Goal: Task Accomplishment & Management: Manage account settings

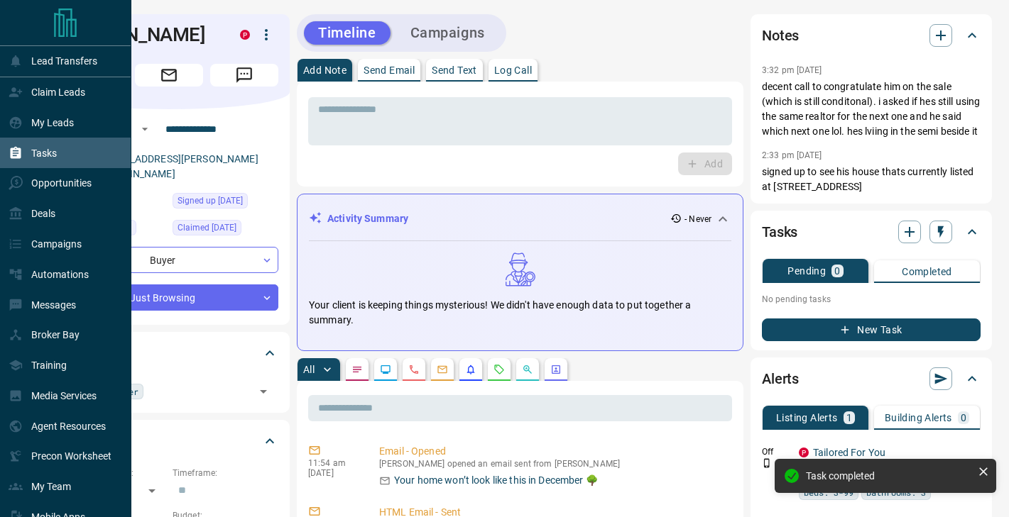
click at [38, 160] on div "Tasks" at bounding box center [33, 152] width 48 height 23
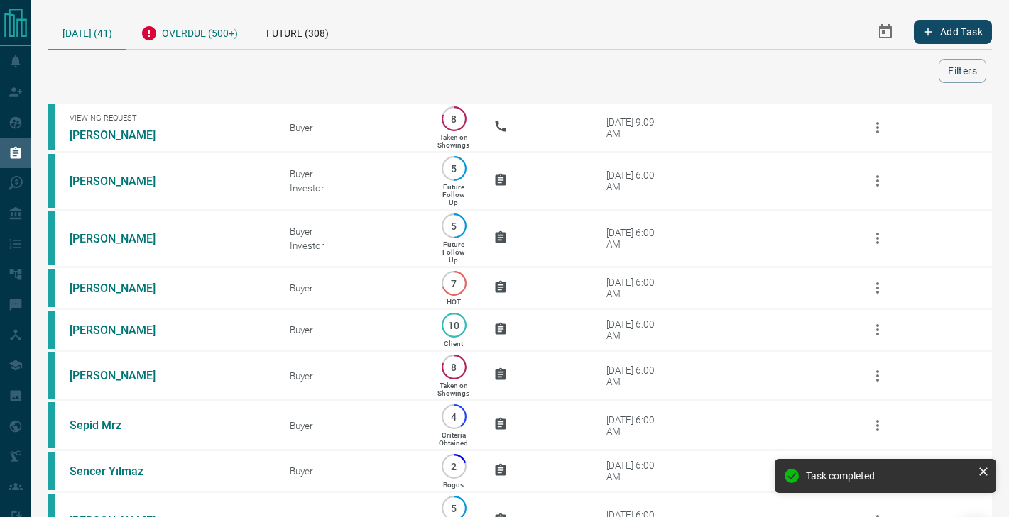
click at [212, 32] on div "Overdue (500+)" at bounding box center [189, 31] width 126 height 35
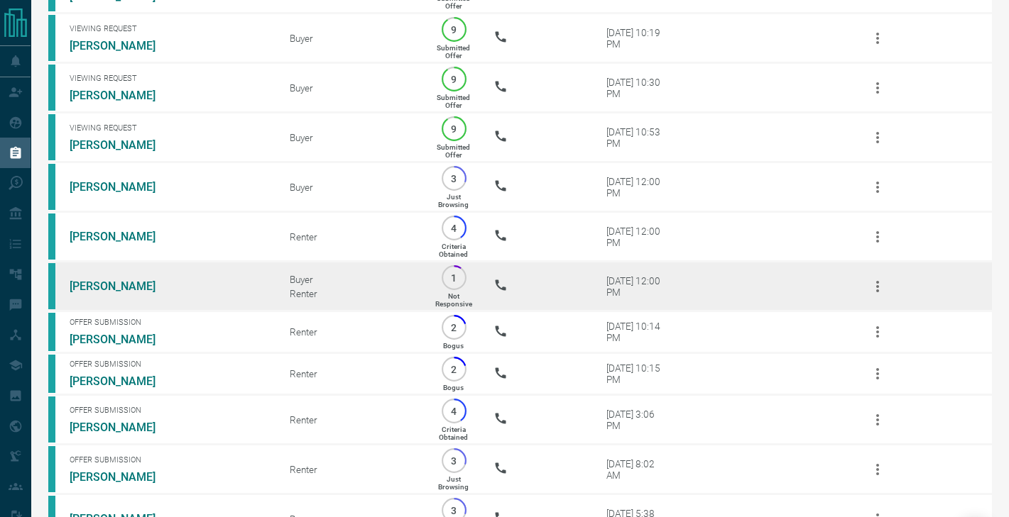
scroll to position [224, 0]
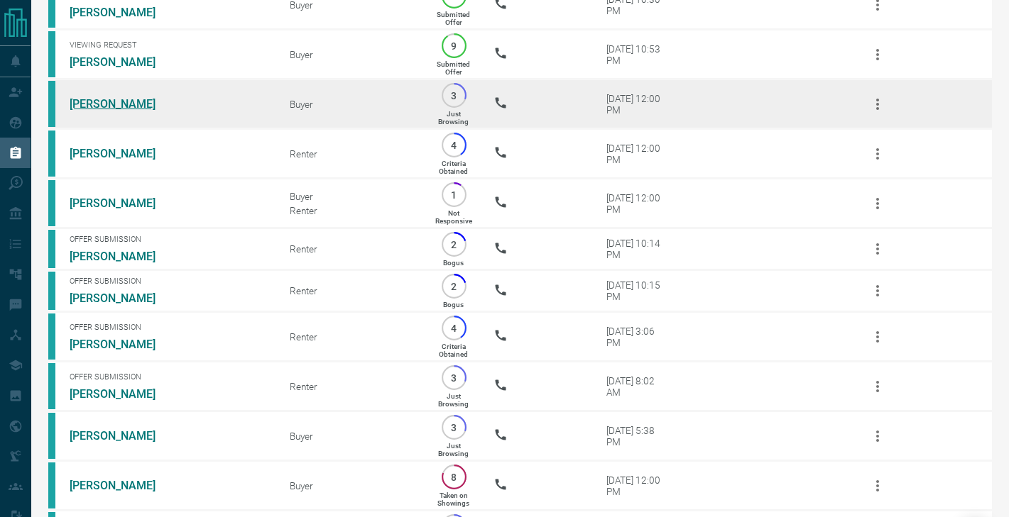
click at [106, 102] on link "[PERSON_NAME]" at bounding box center [123, 103] width 106 height 13
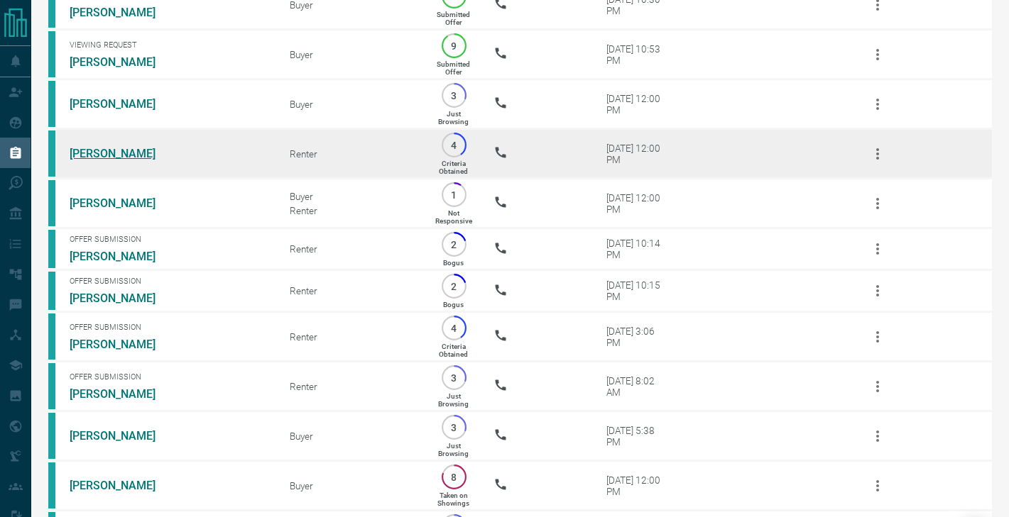
click at [101, 155] on link "[PERSON_NAME]" at bounding box center [123, 153] width 106 height 13
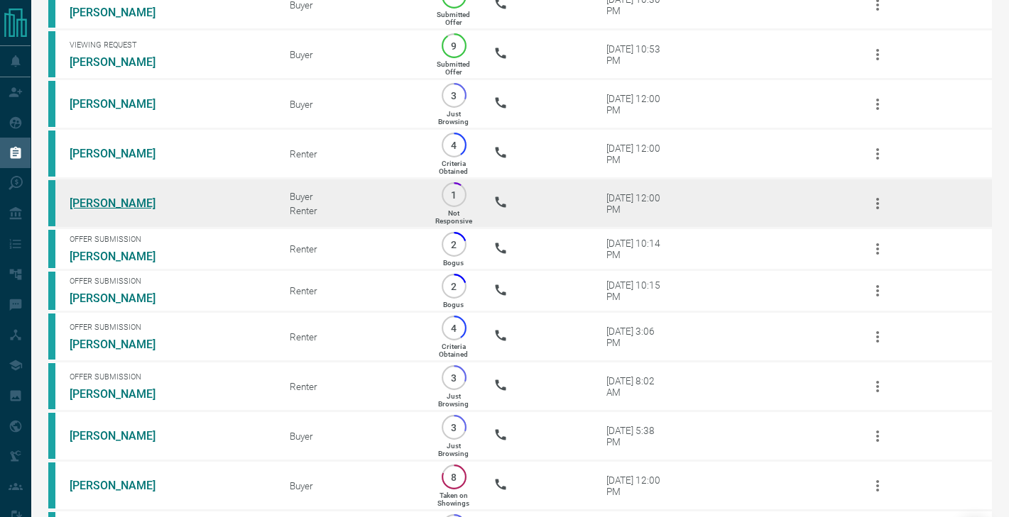
click at [101, 207] on link "[PERSON_NAME]" at bounding box center [123, 203] width 106 height 13
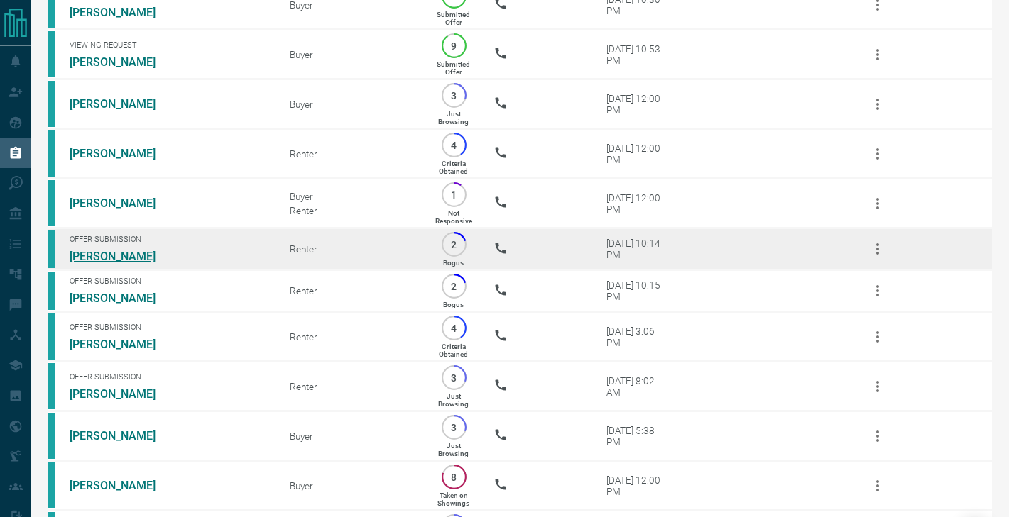
click at [104, 256] on link "[PERSON_NAME]" at bounding box center [123, 256] width 106 height 13
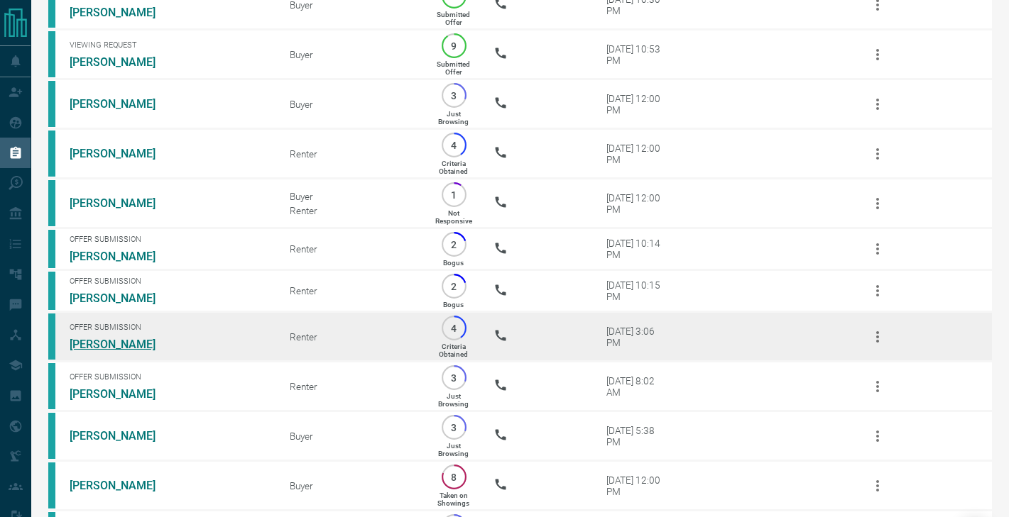
click at [105, 341] on link "[PERSON_NAME]" at bounding box center [123, 344] width 106 height 13
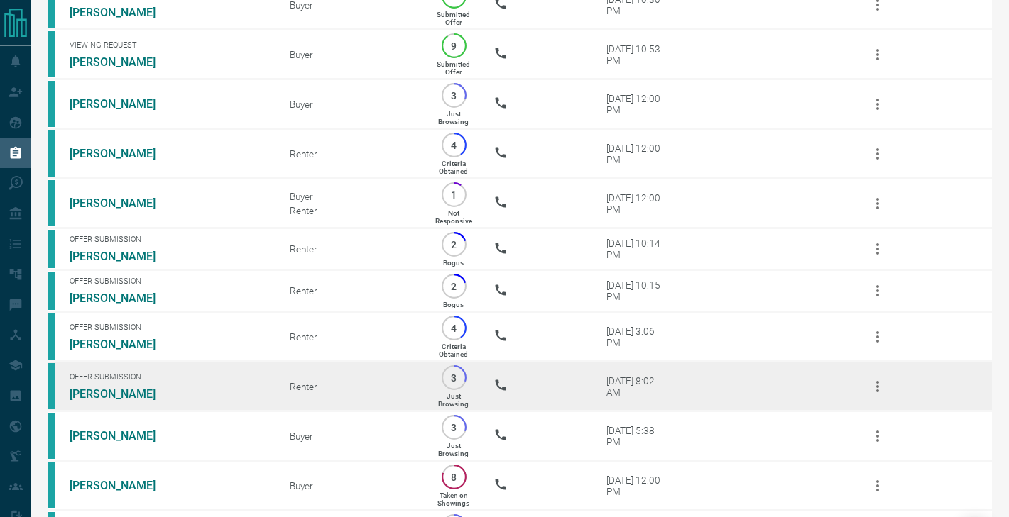
click at [104, 391] on link "[PERSON_NAME]" at bounding box center [123, 394] width 106 height 13
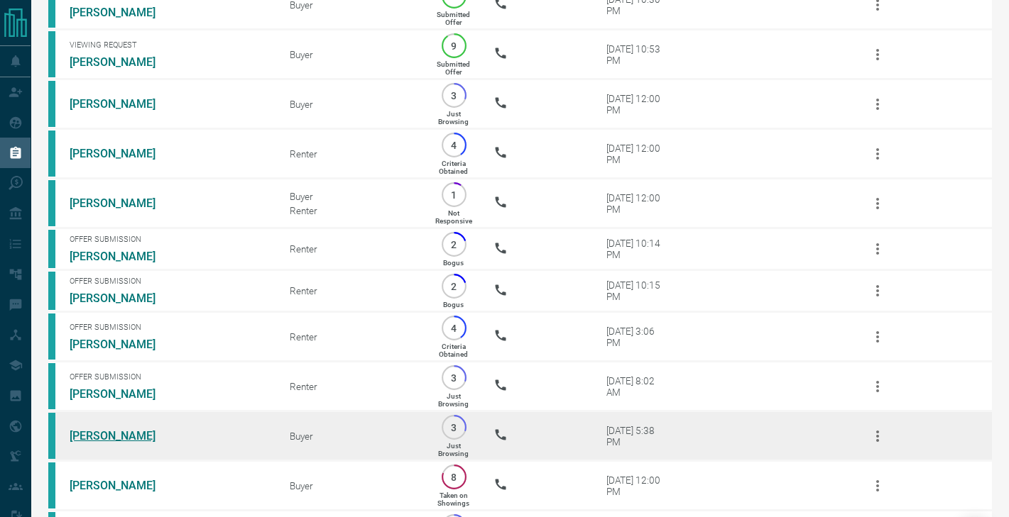
click at [104, 433] on link "[PERSON_NAME]" at bounding box center [123, 435] width 106 height 13
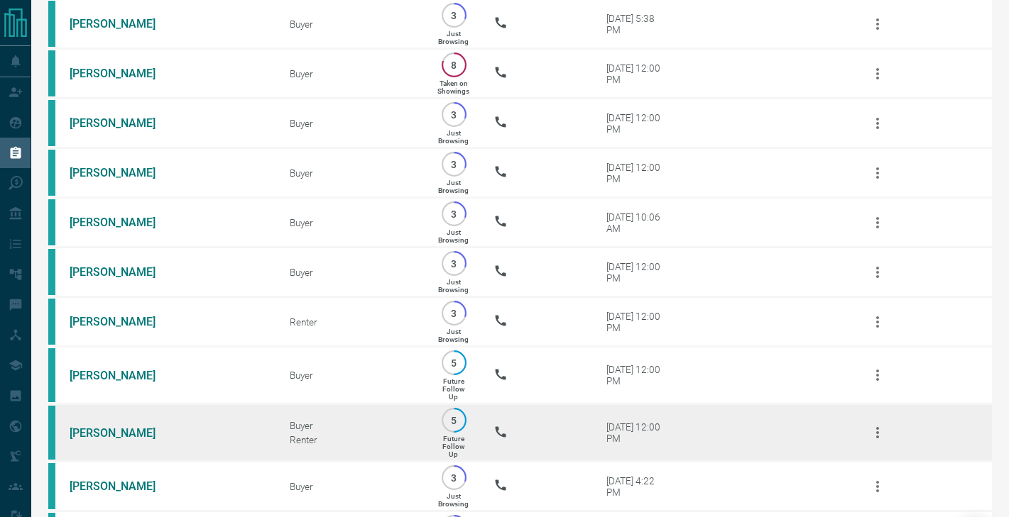
scroll to position [650, 0]
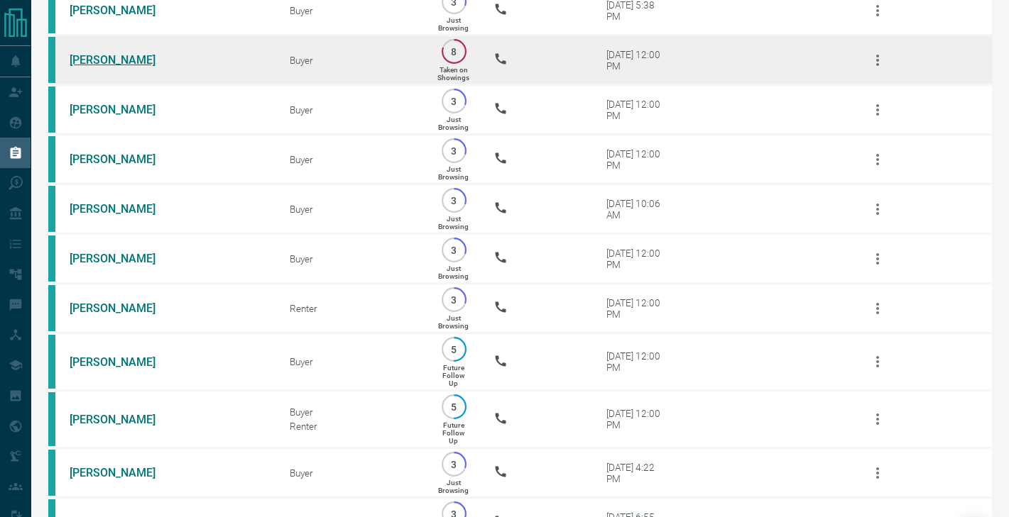
click at [121, 58] on link "[PERSON_NAME]" at bounding box center [123, 59] width 106 height 13
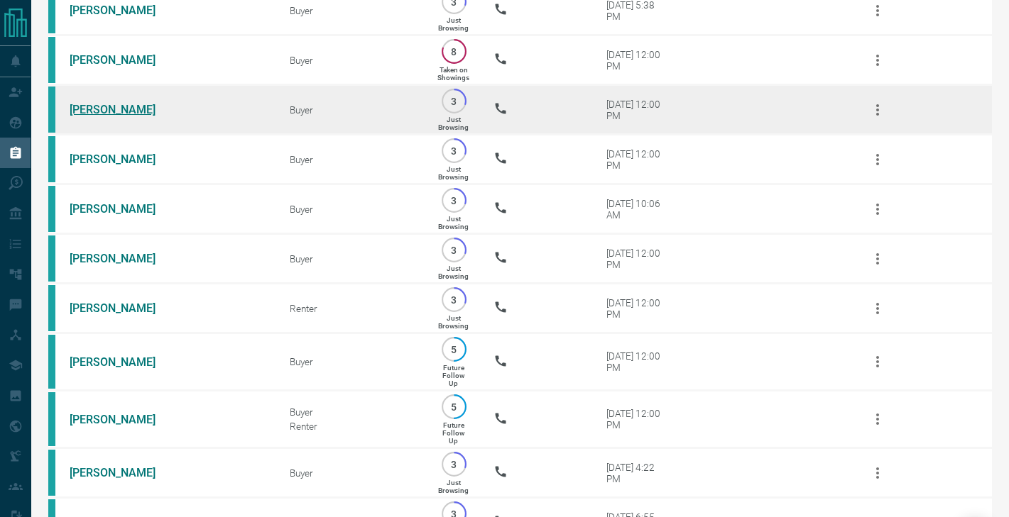
click at [117, 110] on link "[PERSON_NAME]" at bounding box center [123, 109] width 106 height 13
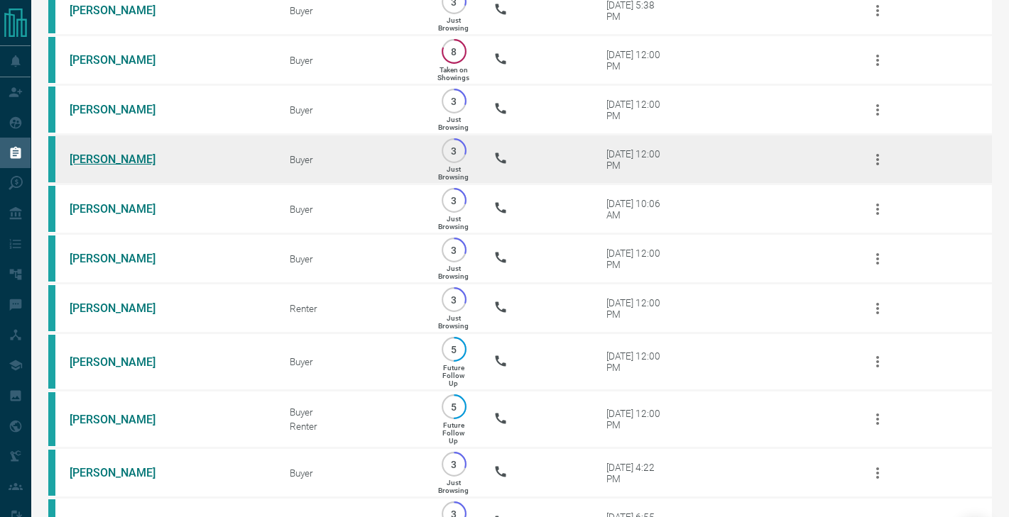
click at [98, 155] on link "[PERSON_NAME]" at bounding box center [123, 159] width 106 height 13
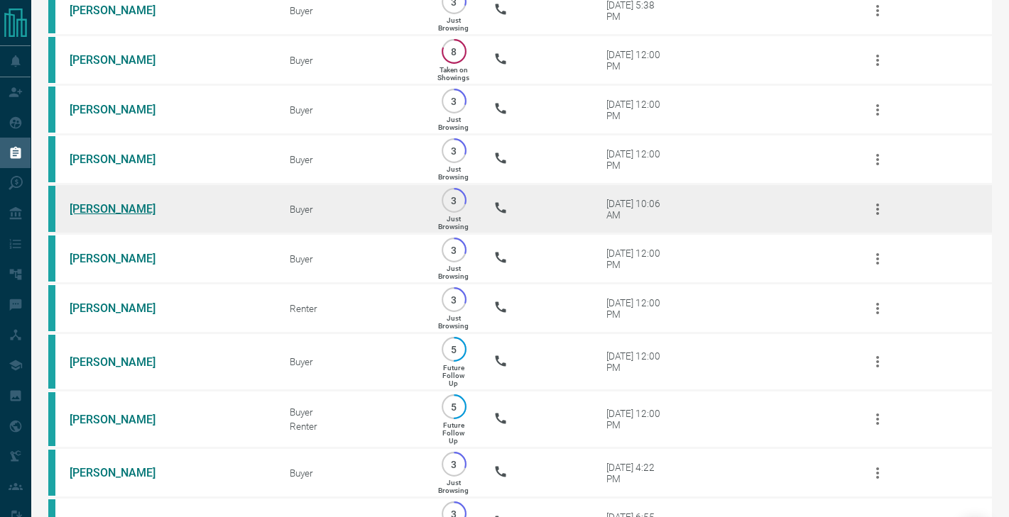
click at [97, 205] on link "[PERSON_NAME]" at bounding box center [123, 208] width 106 height 13
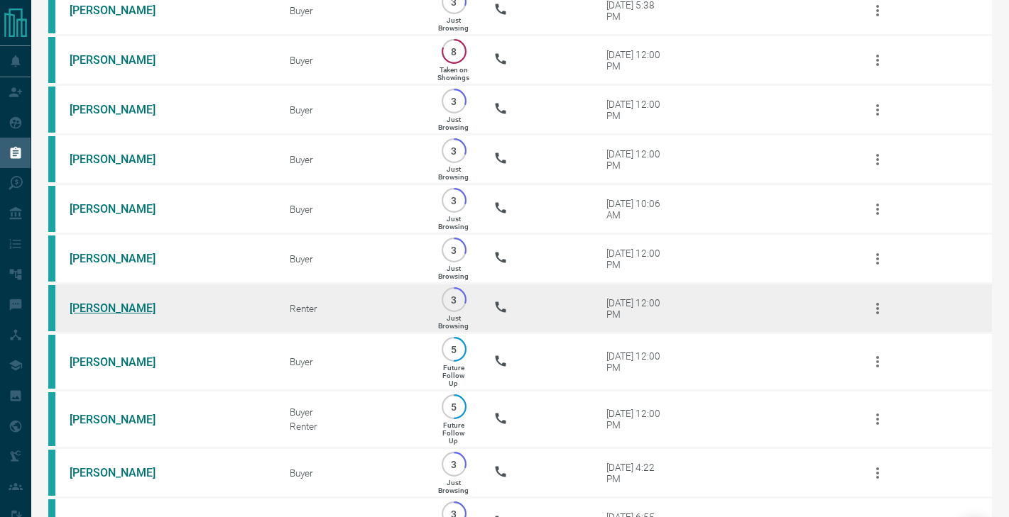
click at [94, 308] on link "[PERSON_NAME]" at bounding box center [123, 308] width 106 height 13
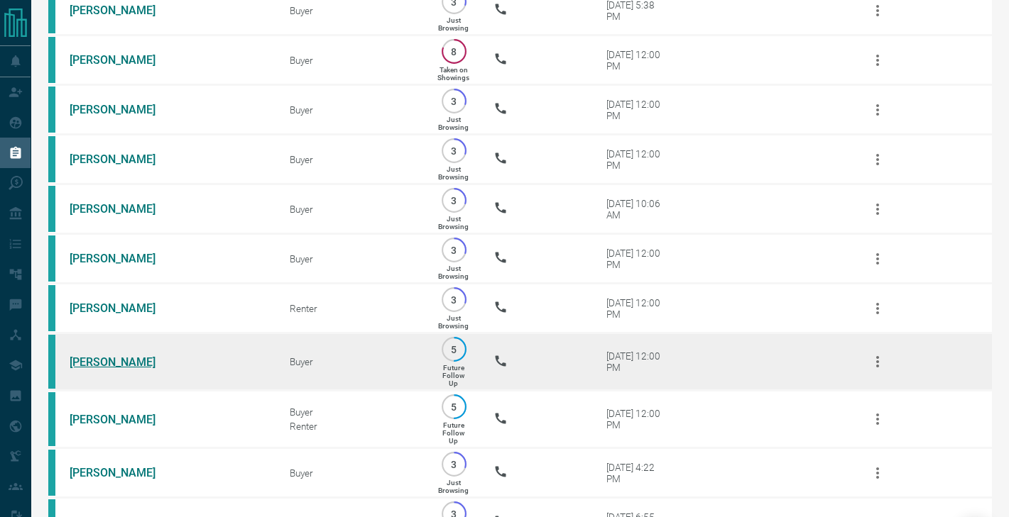
click at [102, 361] on link "[PERSON_NAME]" at bounding box center [123, 362] width 106 height 13
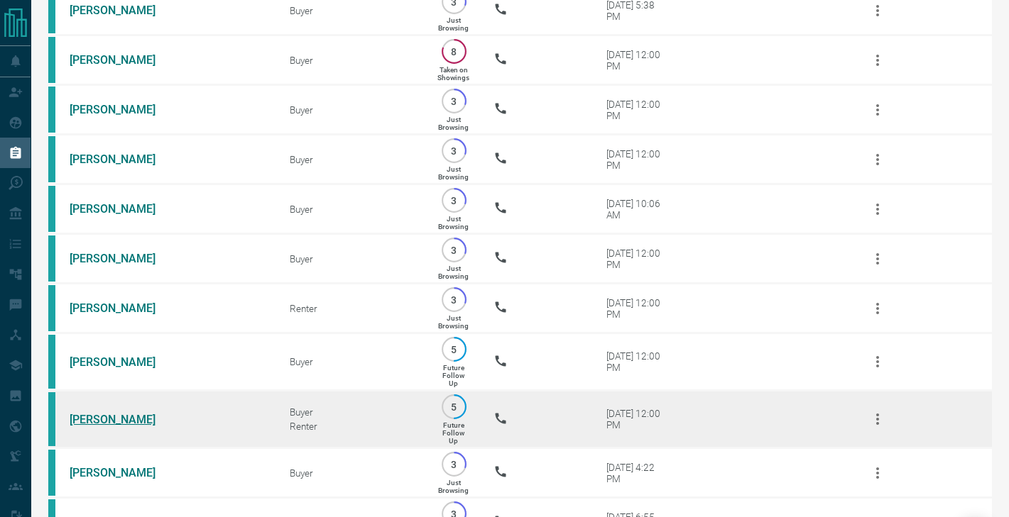
click at [99, 422] on link "[PERSON_NAME]" at bounding box center [123, 419] width 106 height 13
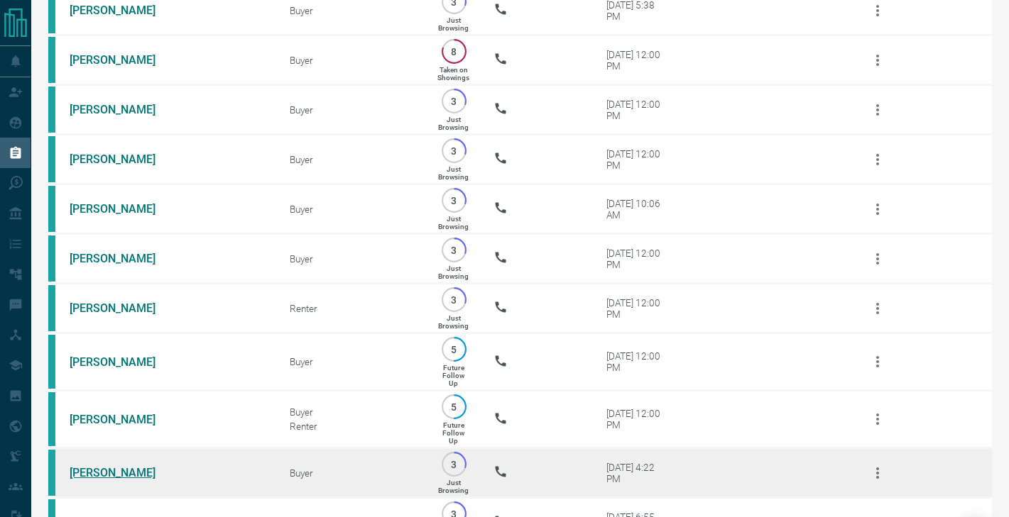
click at [106, 469] on link "[PERSON_NAME]" at bounding box center [123, 472] width 106 height 13
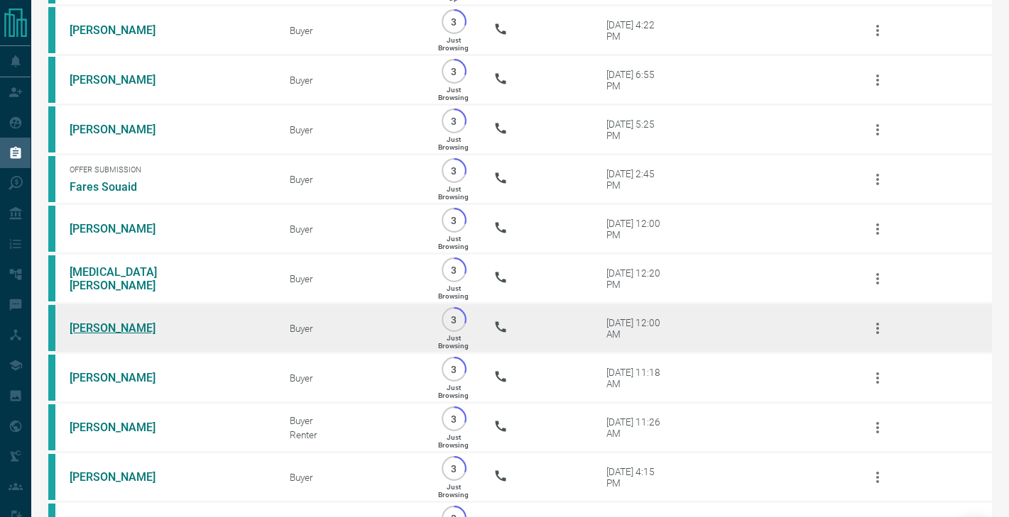
scroll to position [1159, 0]
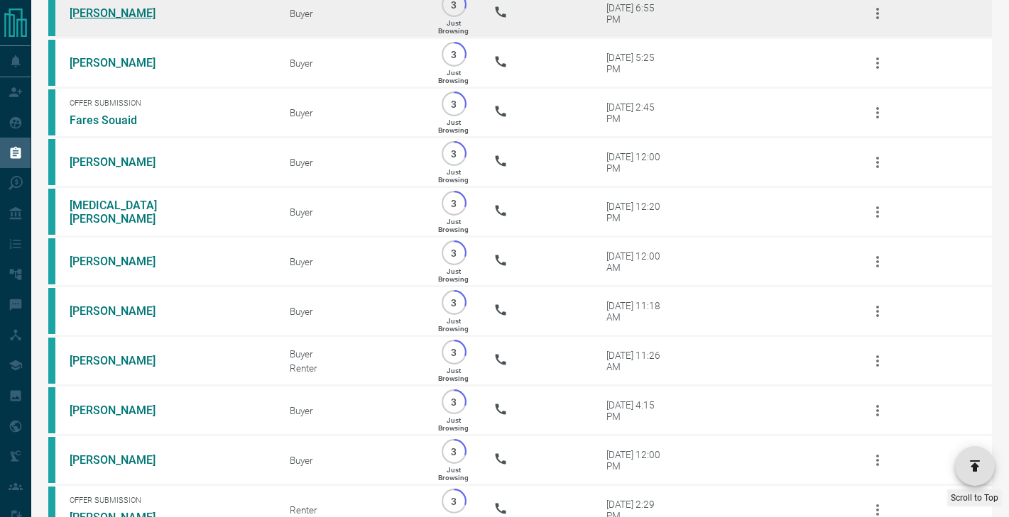
click at [111, 14] on link "[PERSON_NAME]" at bounding box center [123, 12] width 106 height 13
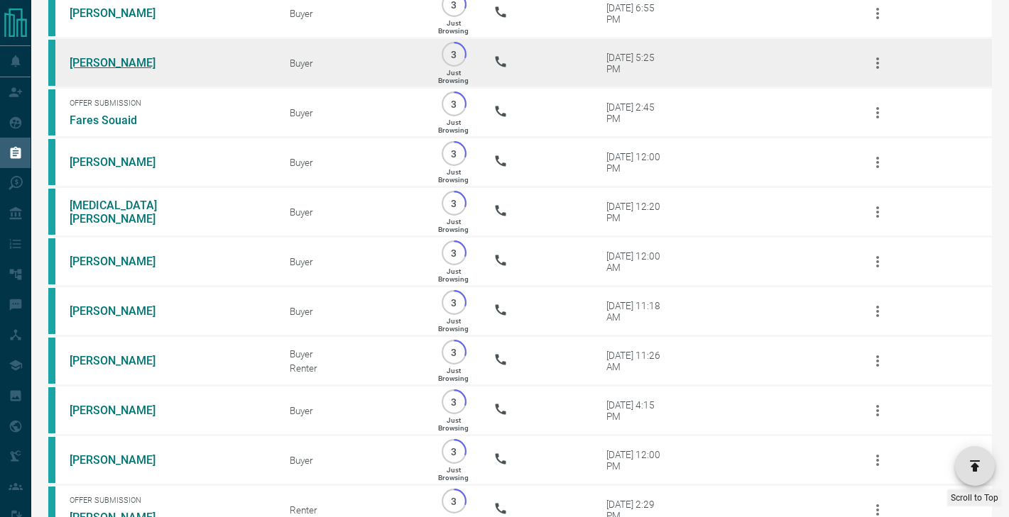
click at [109, 65] on link "[PERSON_NAME]" at bounding box center [123, 62] width 106 height 13
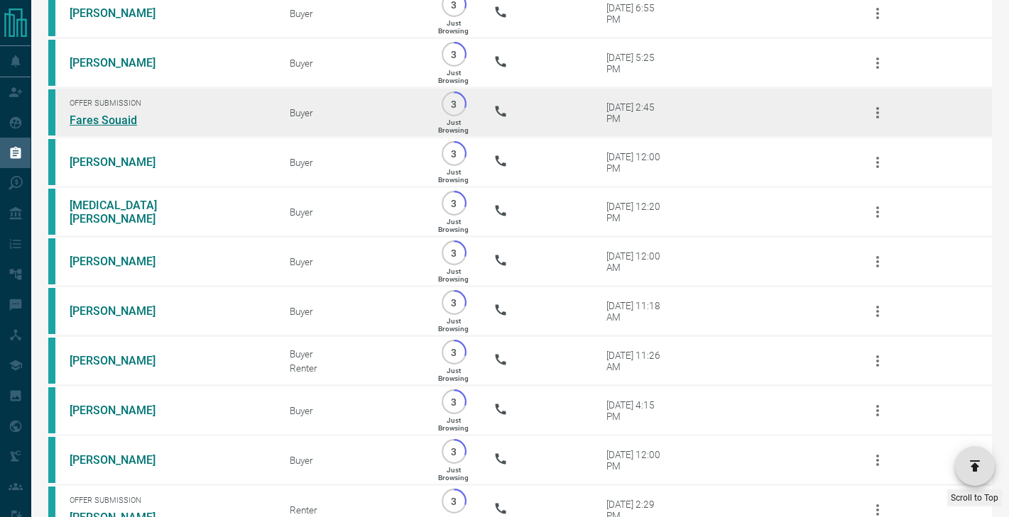
click at [109, 119] on link "Fares Souaid" at bounding box center [123, 120] width 106 height 13
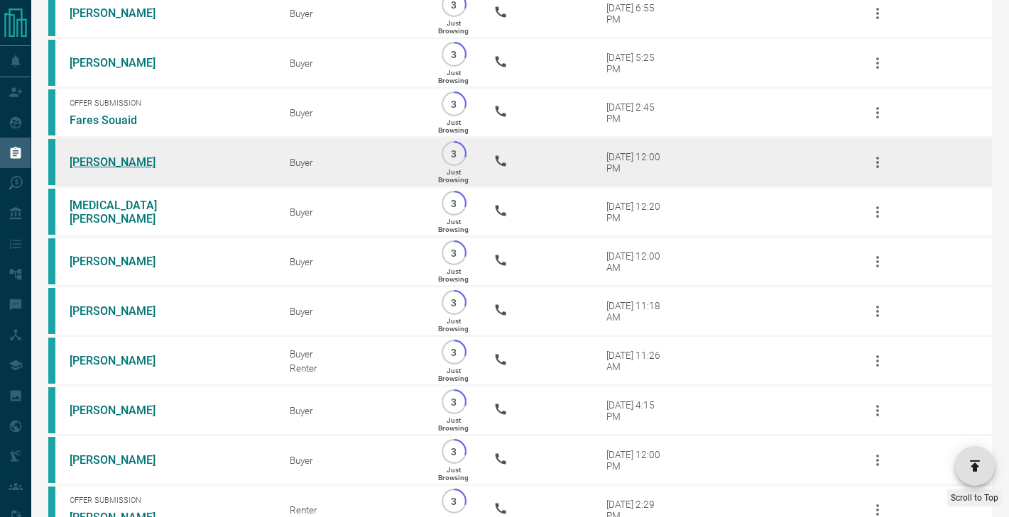
click at [109, 164] on link "[PERSON_NAME]" at bounding box center [123, 161] width 106 height 13
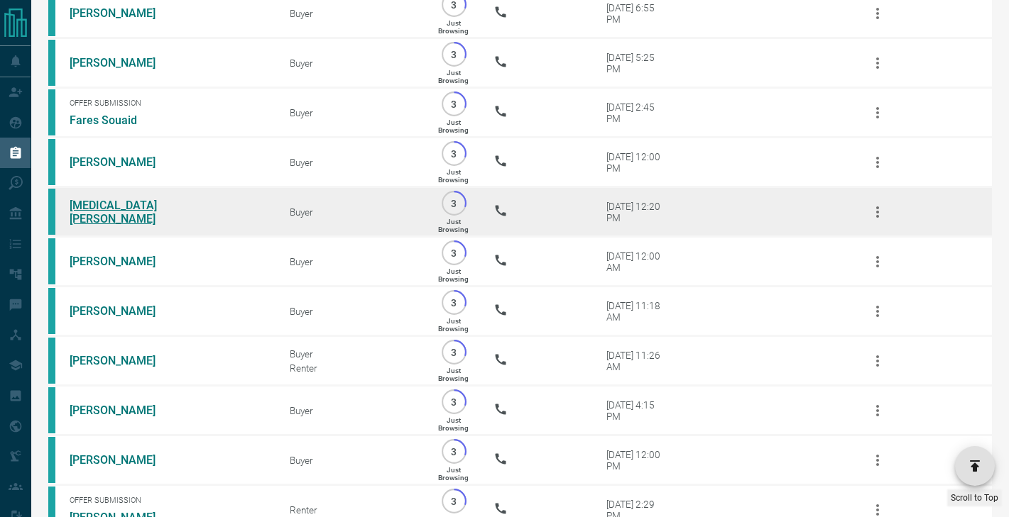
click at [106, 210] on link "[MEDICAL_DATA][PERSON_NAME]" at bounding box center [123, 212] width 106 height 27
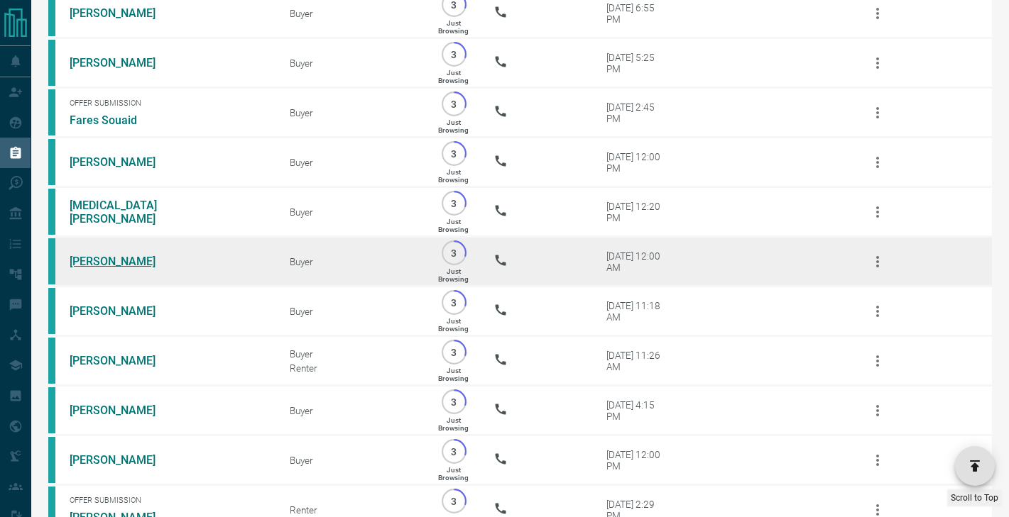
click at [106, 255] on link "[PERSON_NAME]" at bounding box center [123, 261] width 106 height 13
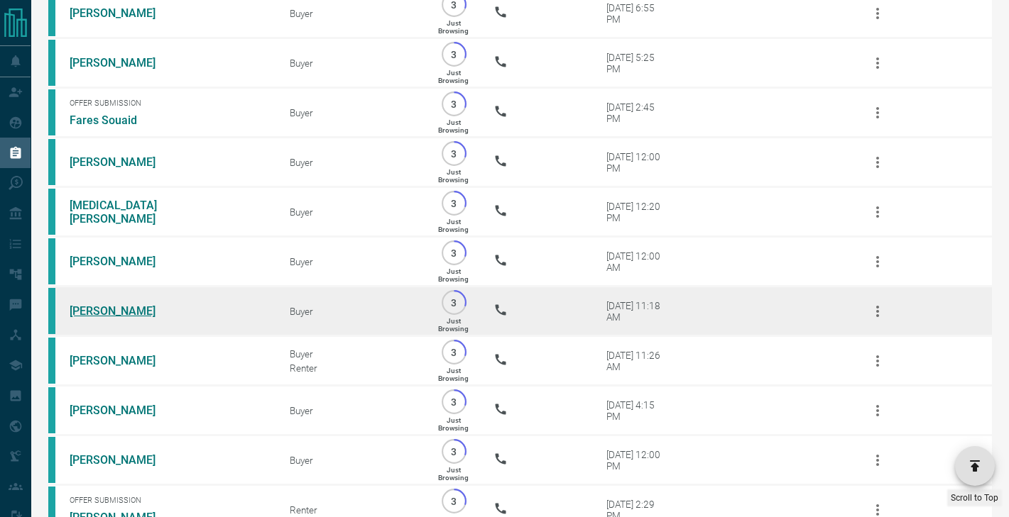
click at [106, 308] on link "[PERSON_NAME]" at bounding box center [123, 311] width 106 height 13
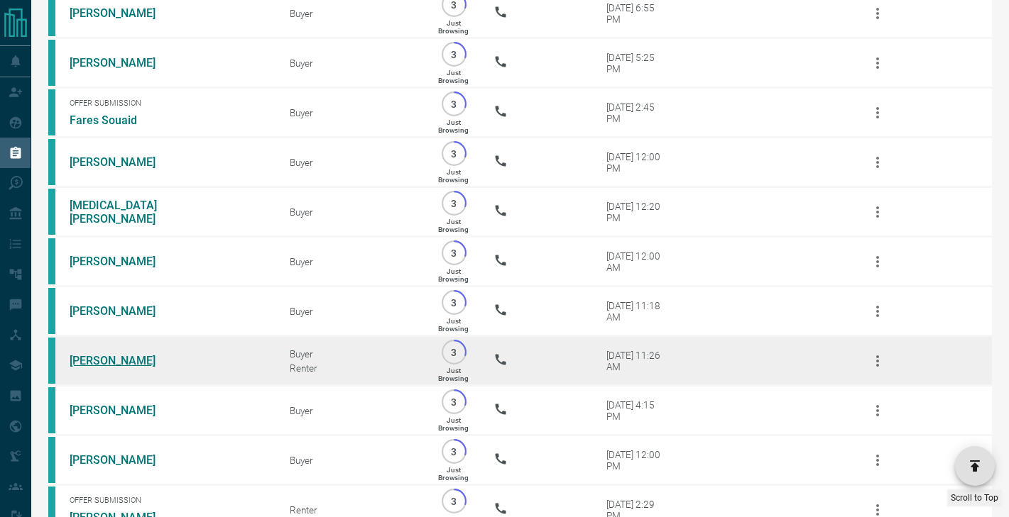
click at [104, 363] on link "[PERSON_NAME]" at bounding box center [123, 360] width 106 height 13
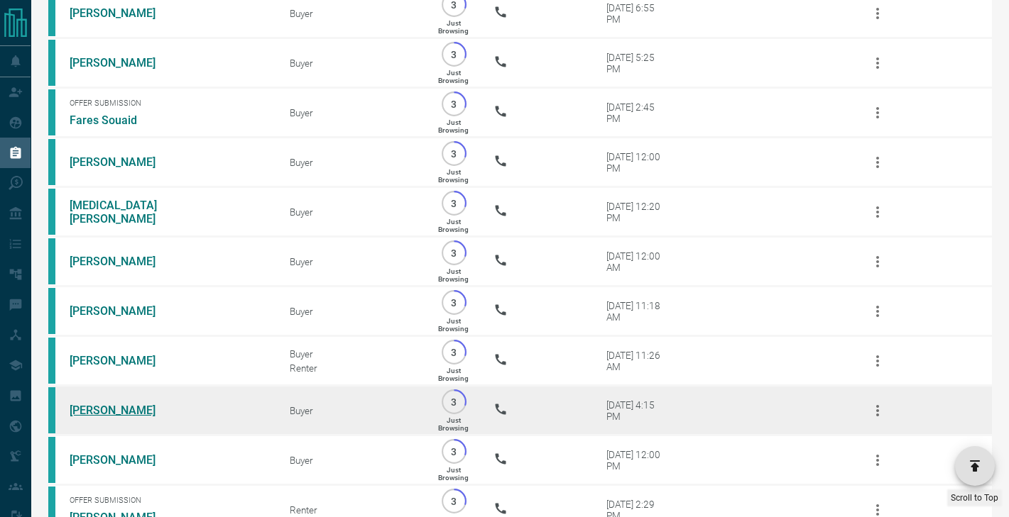
click at [104, 409] on link "[PERSON_NAME]" at bounding box center [123, 410] width 106 height 13
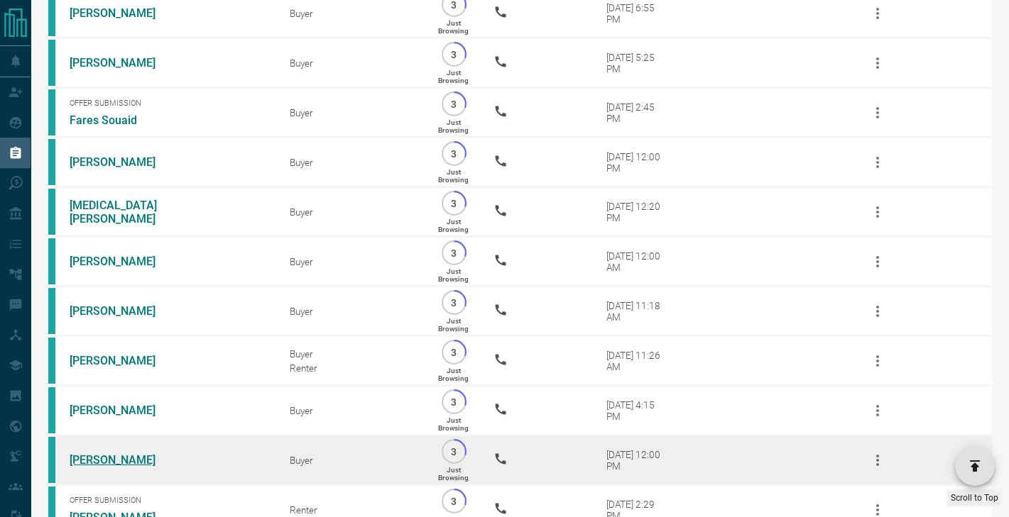
click at [104, 454] on link "[PERSON_NAME]" at bounding box center [123, 460] width 106 height 13
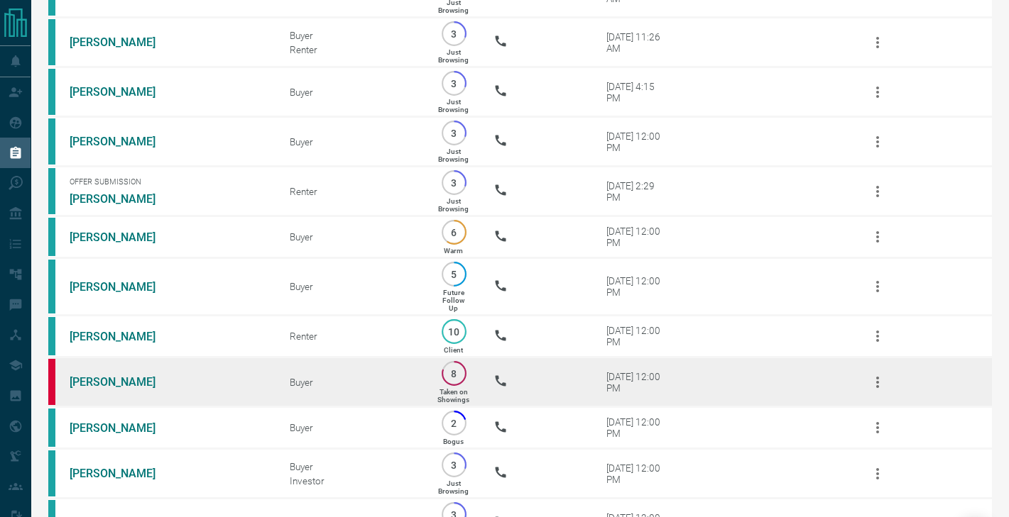
scroll to position [1507, 0]
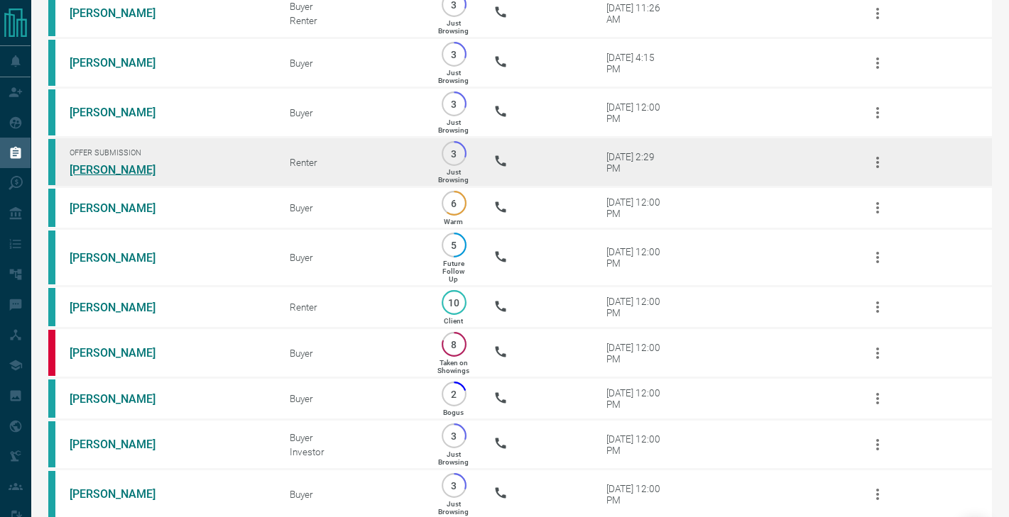
click at [128, 167] on link "[PERSON_NAME]" at bounding box center [123, 169] width 106 height 13
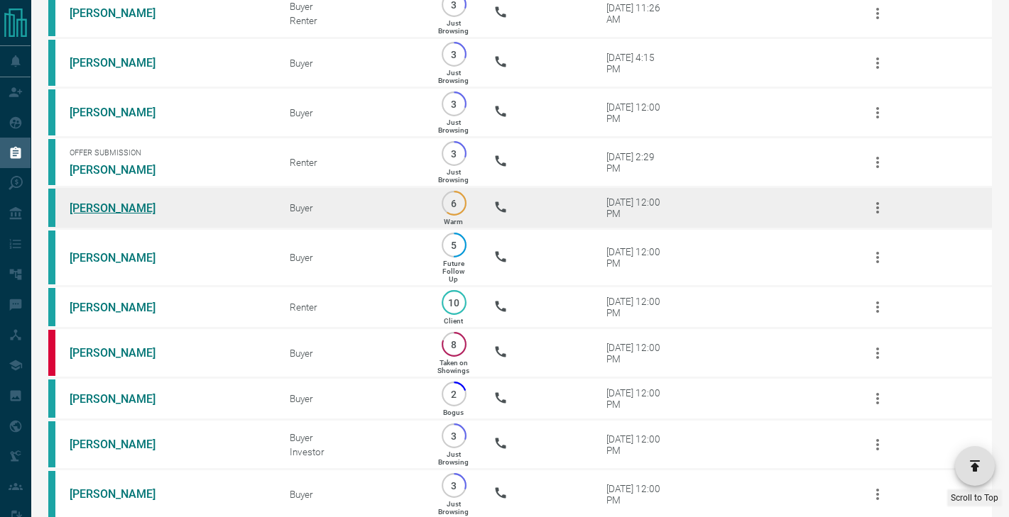
click at [128, 205] on link "[PERSON_NAME]" at bounding box center [123, 208] width 106 height 13
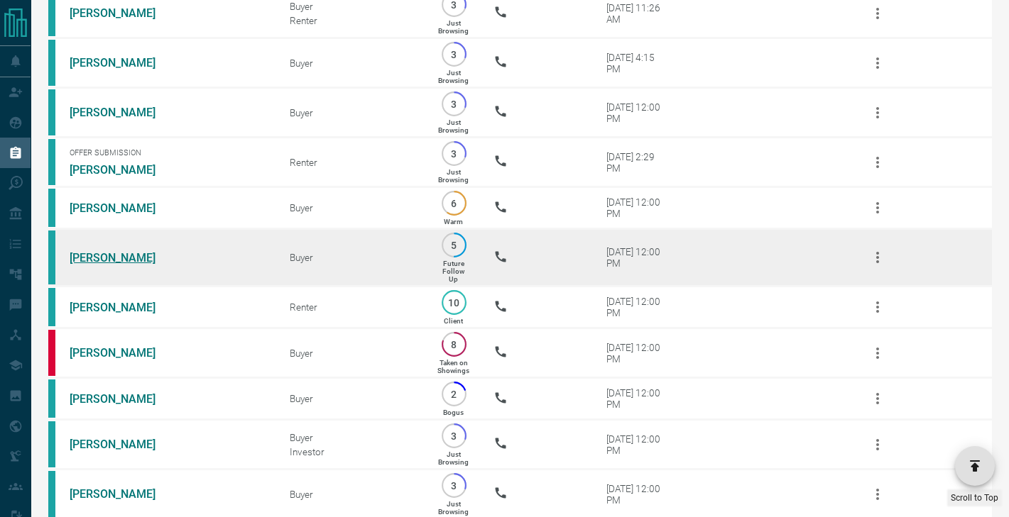
click at [127, 252] on link "[PERSON_NAME]" at bounding box center [123, 257] width 106 height 13
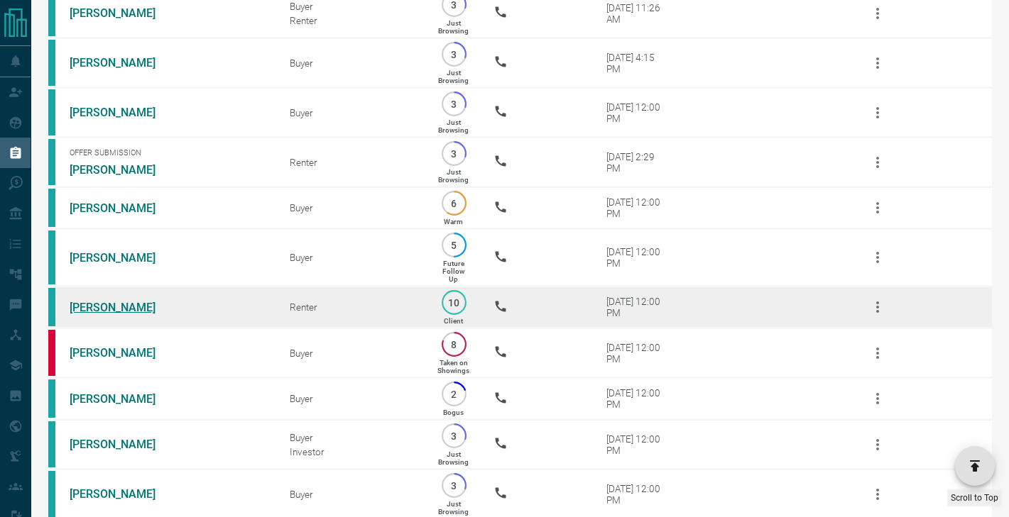
click at [107, 302] on link "[PERSON_NAME]" at bounding box center [123, 307] width 106 height 13
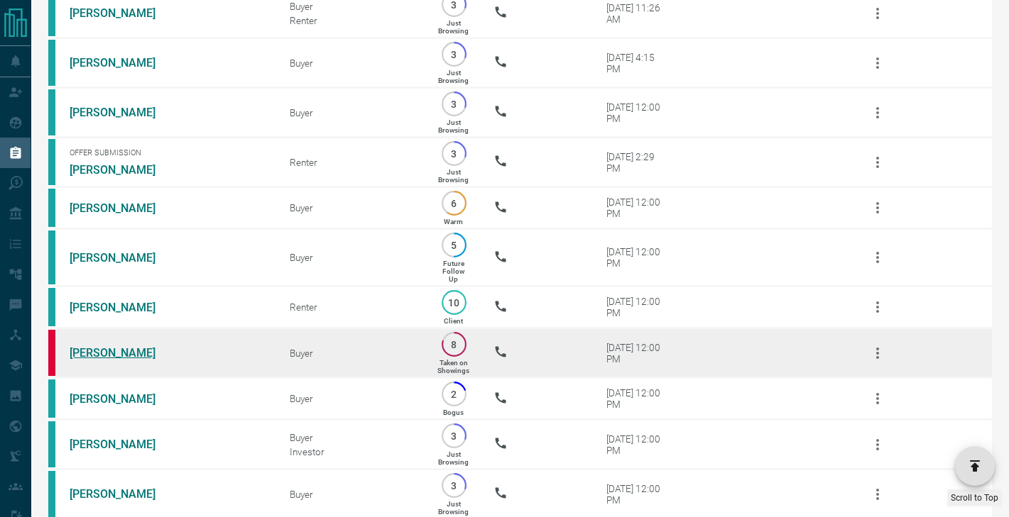
click at [107, 347] on link "[PERSON_NAME]" at bounding box center [123, 352] width 106 height 13
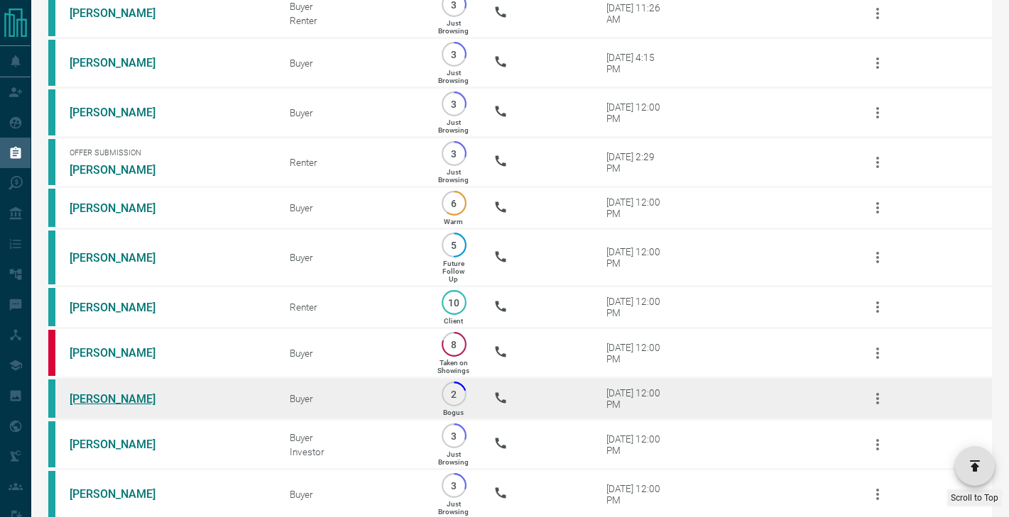
click at [107, 395] on link "[PERSON_NAME]" at bounding box center [123, 399] width 106 height 13
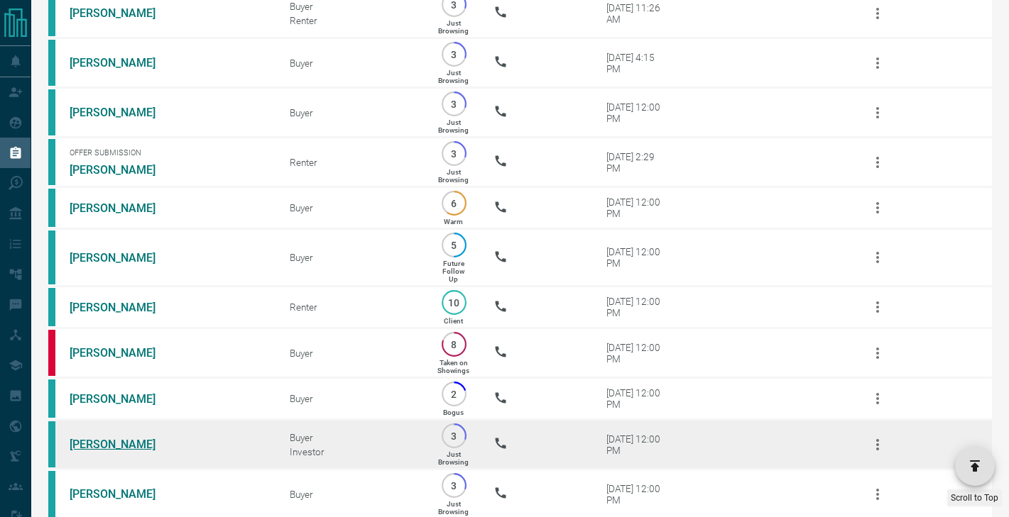
click at [106, 445] on link "[PERSON_NAME]" at bounding box center [123, 444] width 106 height 13
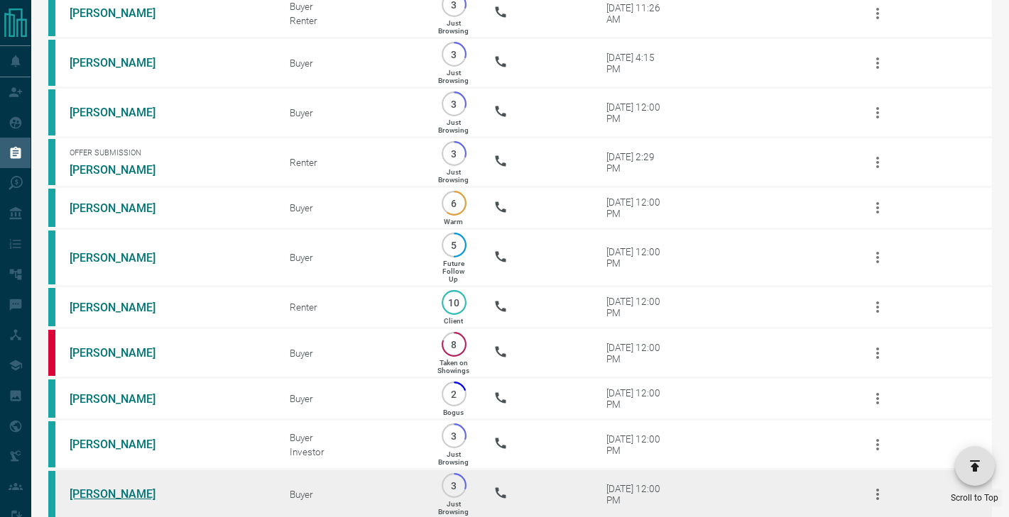
click at [112, 491] on link "[PERSON_NAME]" at bounding box center [123, 494] width 106 height 13
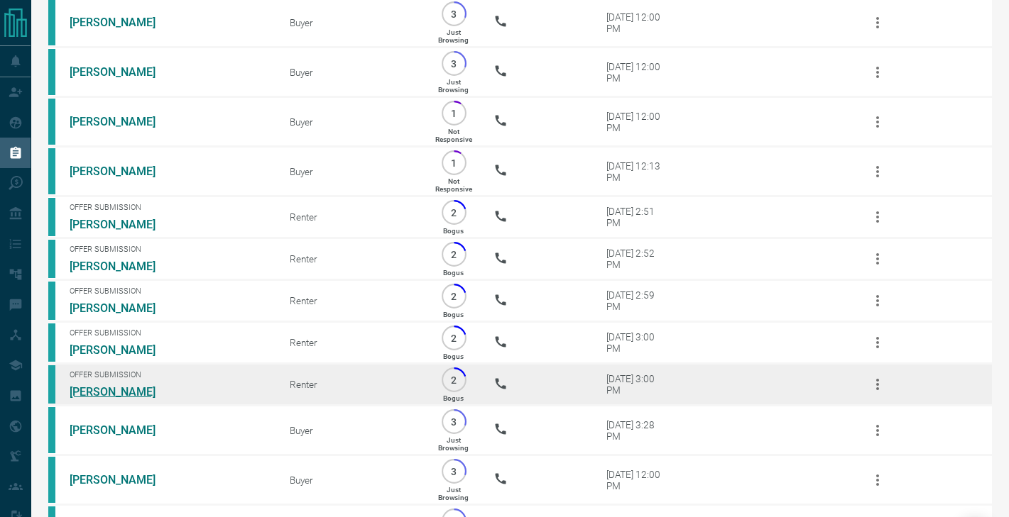
scroll to position [1978, 0]
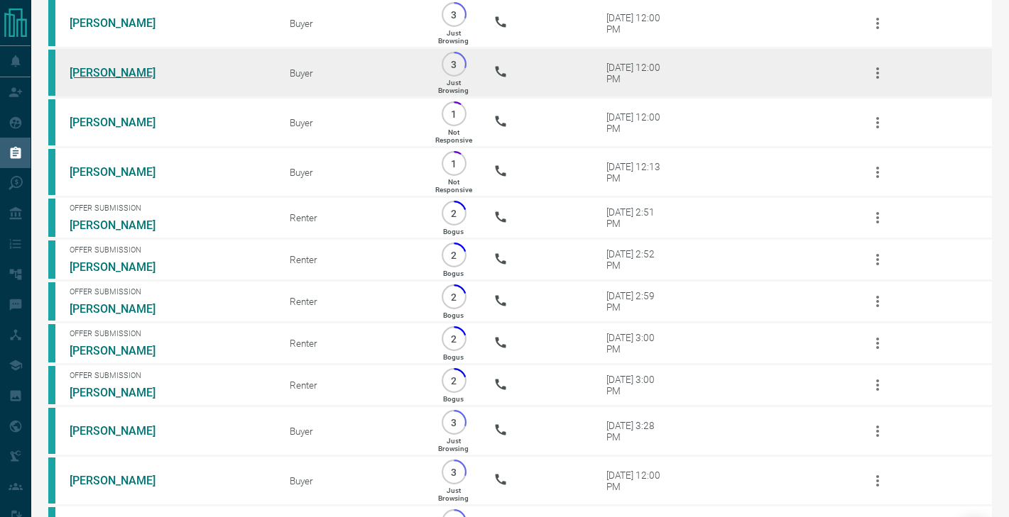
click at [124, 70] on link "[PERSON_NAME]" at bounding box center [123, 72] width 106 height 13
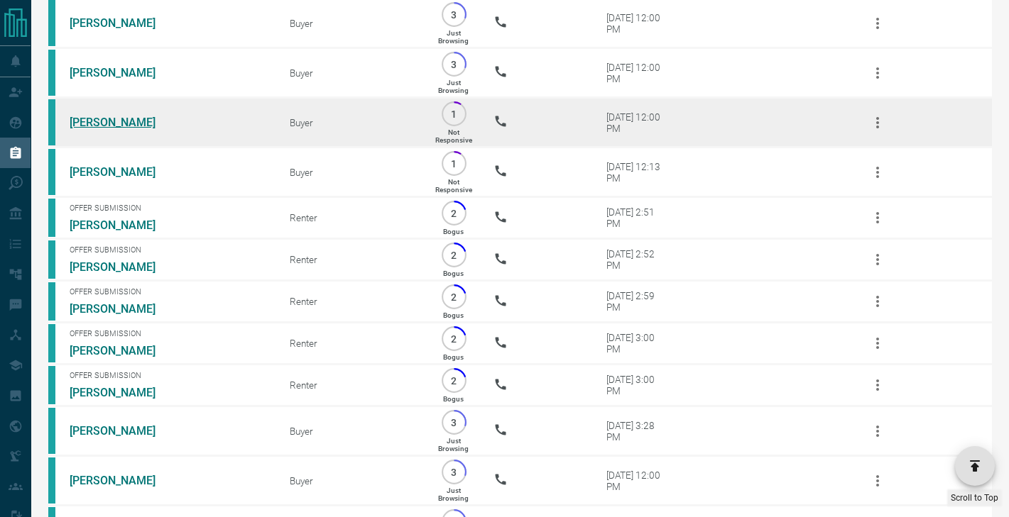
click at [118, 121] on link "[PERSON_NAME]" at bounding box center [123, 122] width 106 height 13
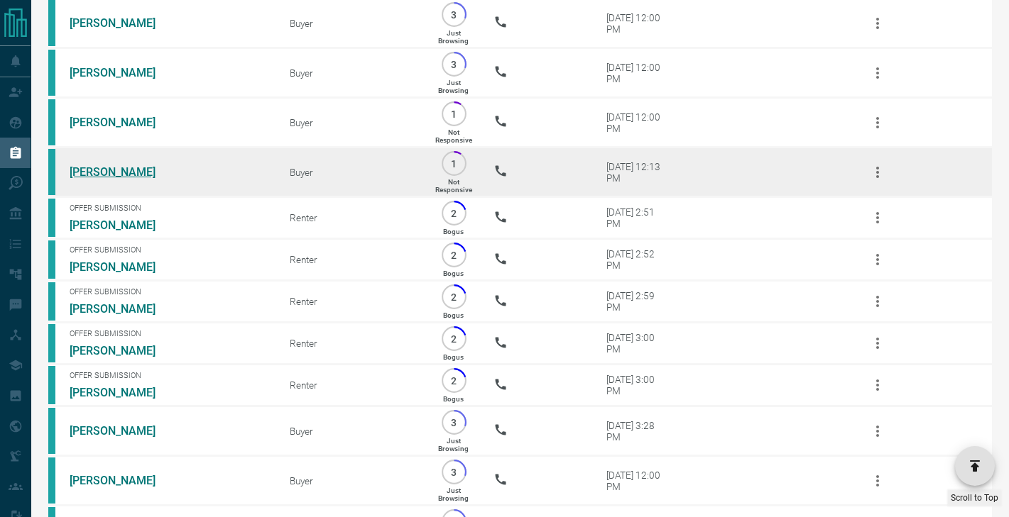
click at [118, 170] on link "[PERSON_NAME]" at bounding box center [123, 171] width 106 height 13
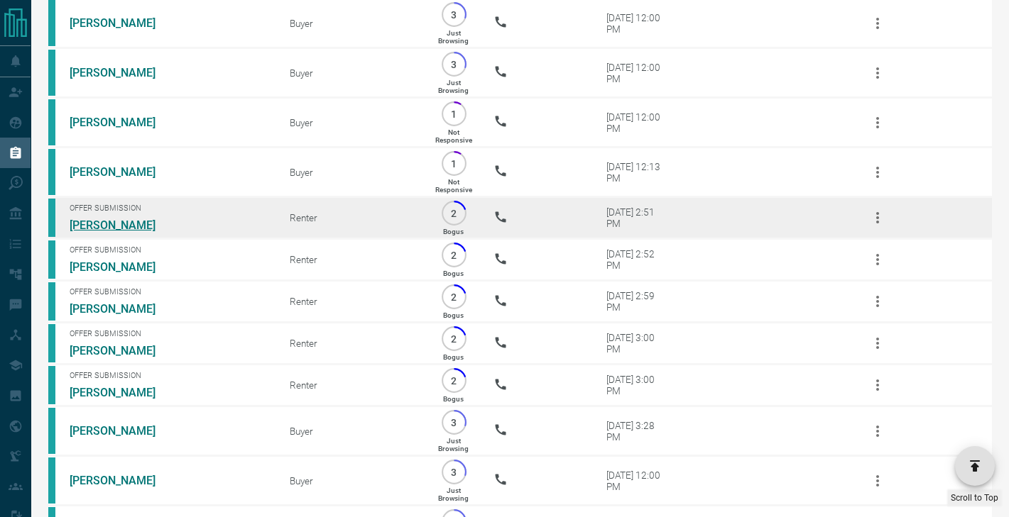
click at [118, 219] on link "[PERSON_NAME]" at bounding box center [123, 225] width 106 height 13
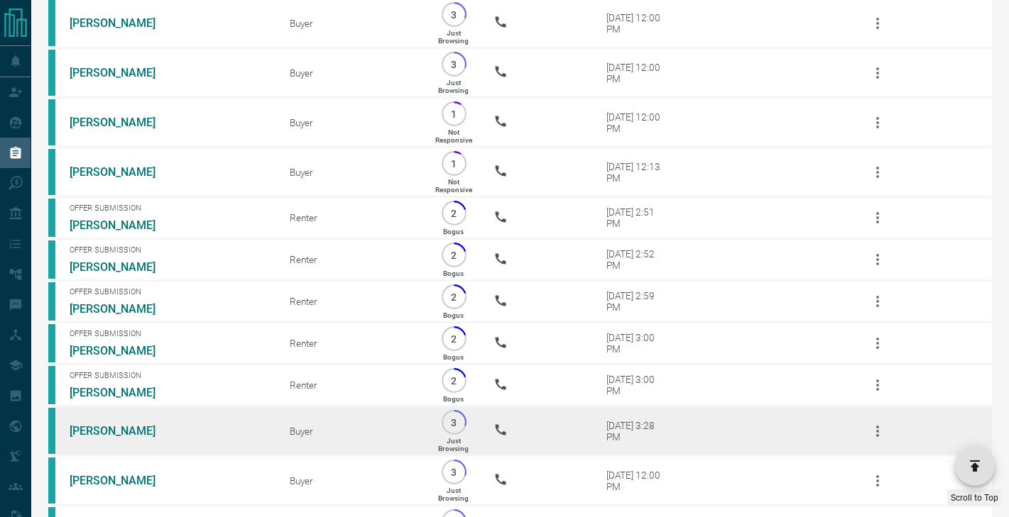
click at [112, 421] on td "[PERSON_NAME]" at bounding box center [158, 432] width 220 height 50
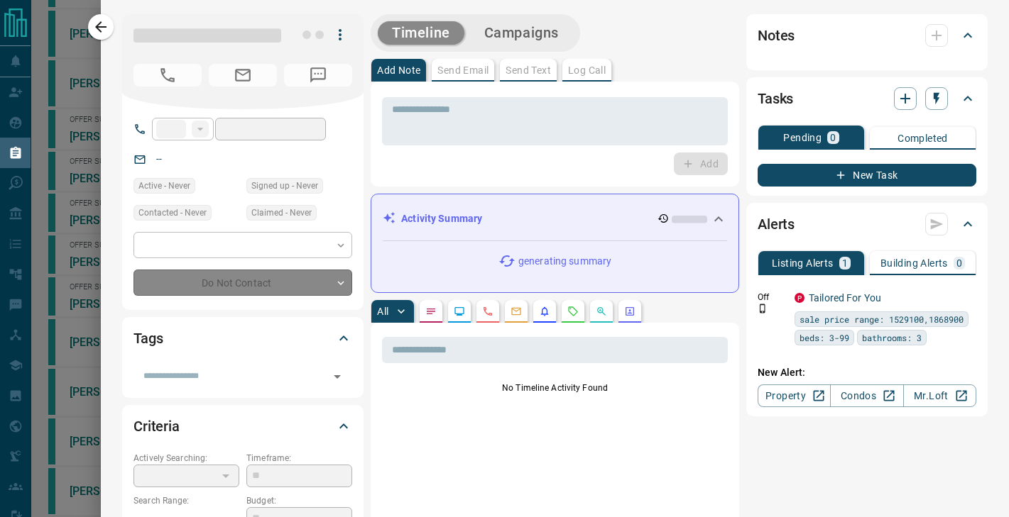
type input "**"
type input "**********"
type input "*"
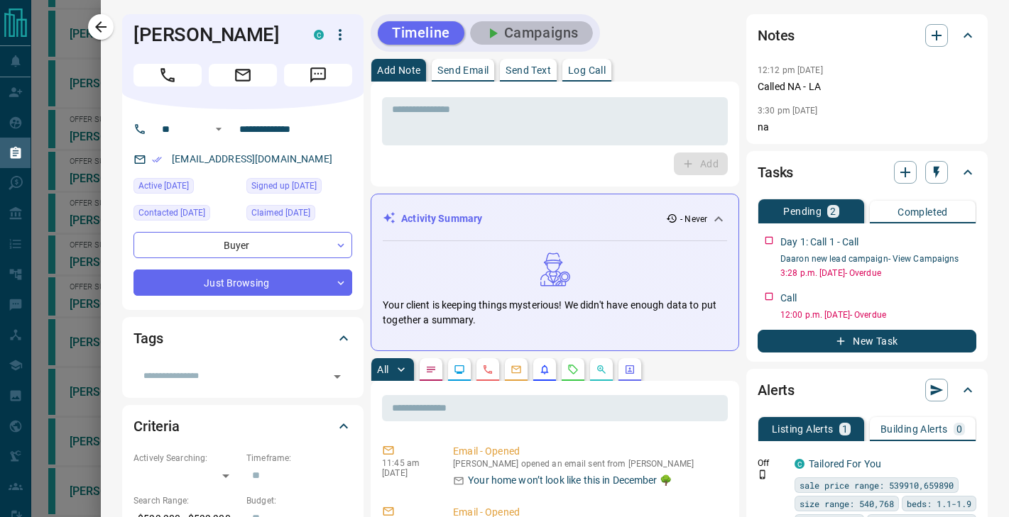
click at [574, 21] on button "Campaigns" at bounding box center [531, 32] width 123 height 23
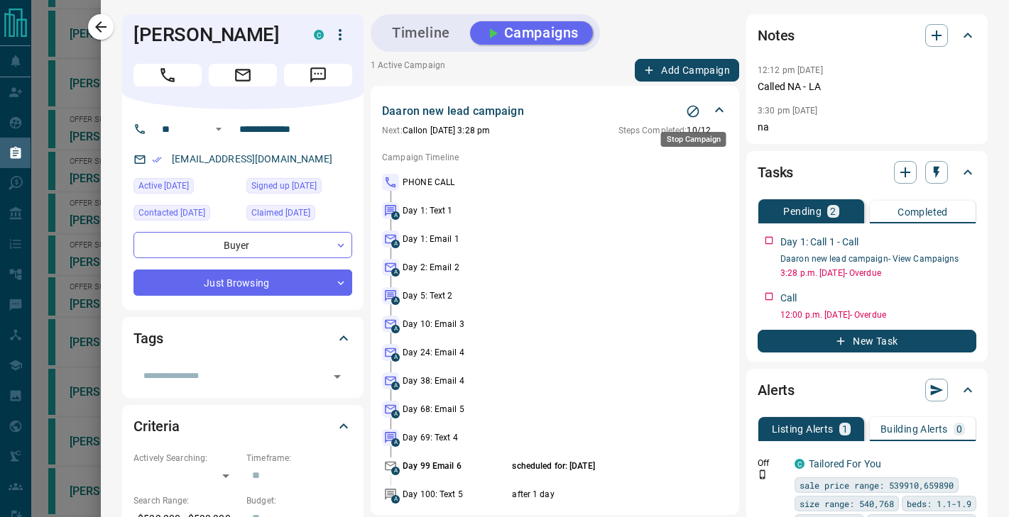
click at [699, 111] on icon "Stop Campaign" at bounding box center [693, 112] width 12 height 12
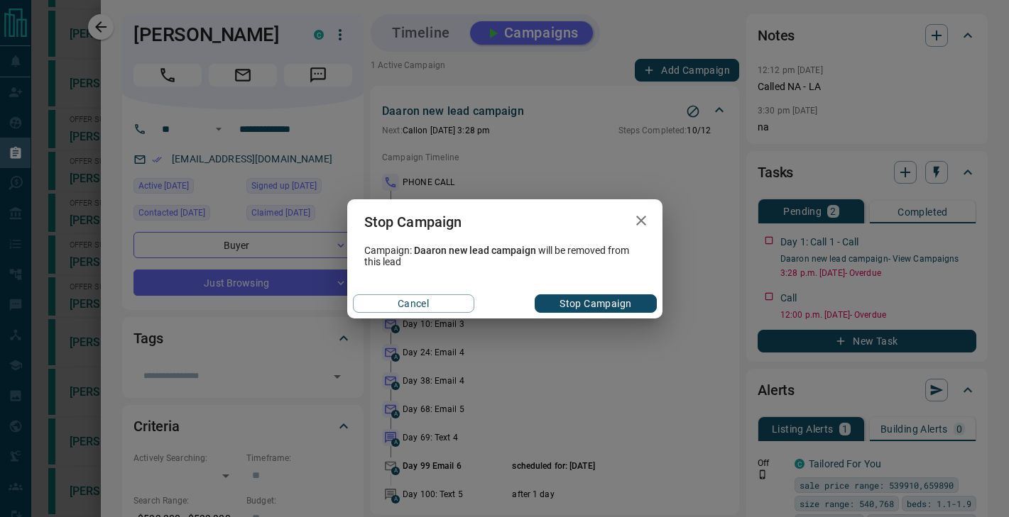
click at [586, 305] on button "Stop Campaign" at bounding box center [595, 304] width 121 height 18
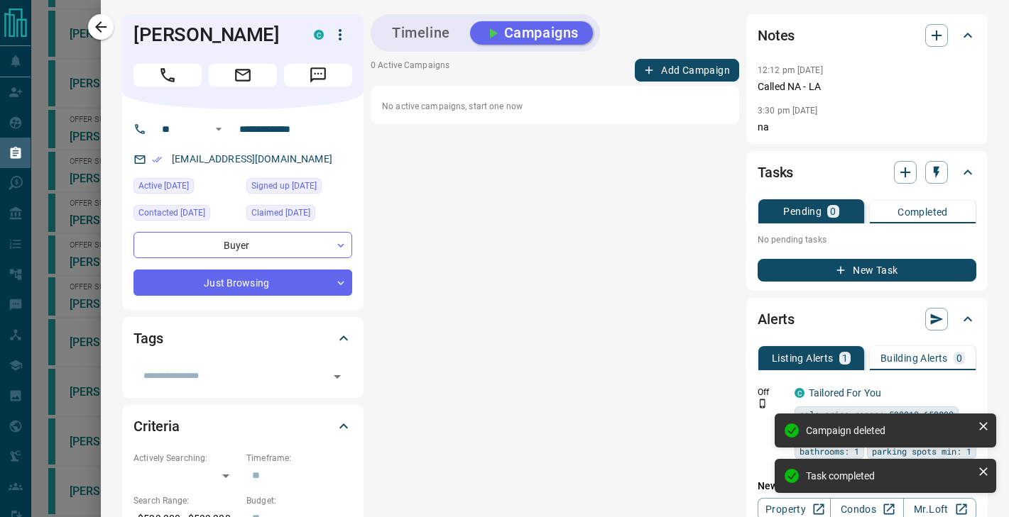
click at [75, 98] on div at bounding box center [504, 258] width 1009 height 517
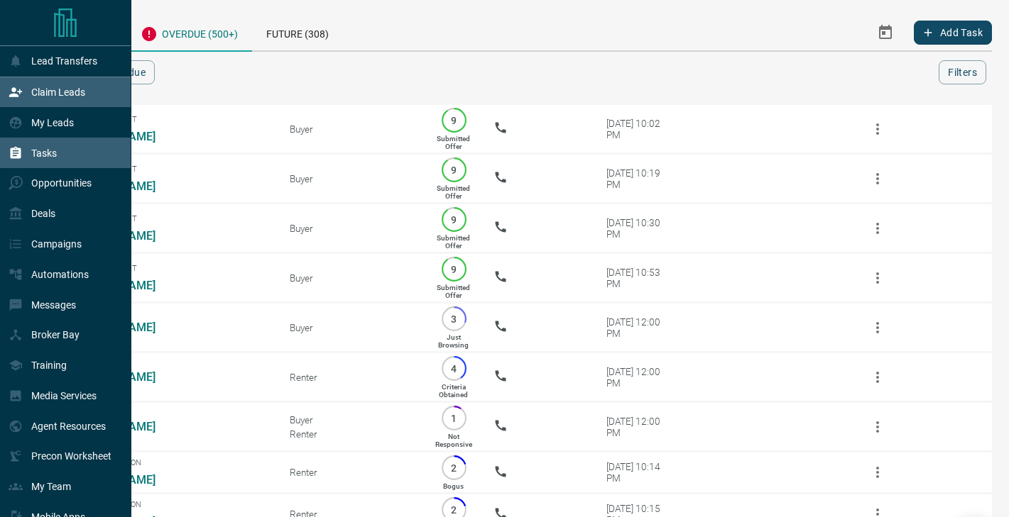
click at [43, 93] on p "Claim Leads" at bounding box center [58, 92] width 54 height 11
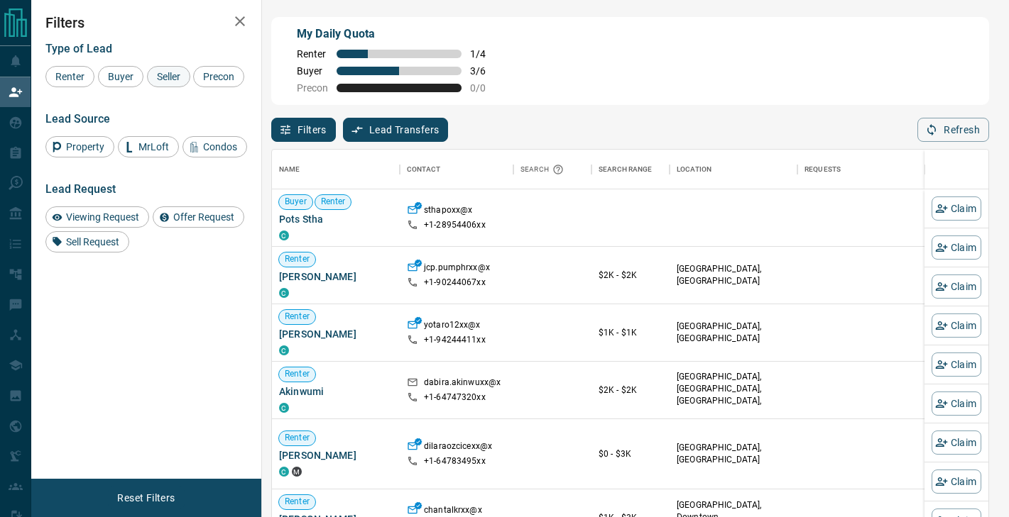
scroll to position [391, 716]
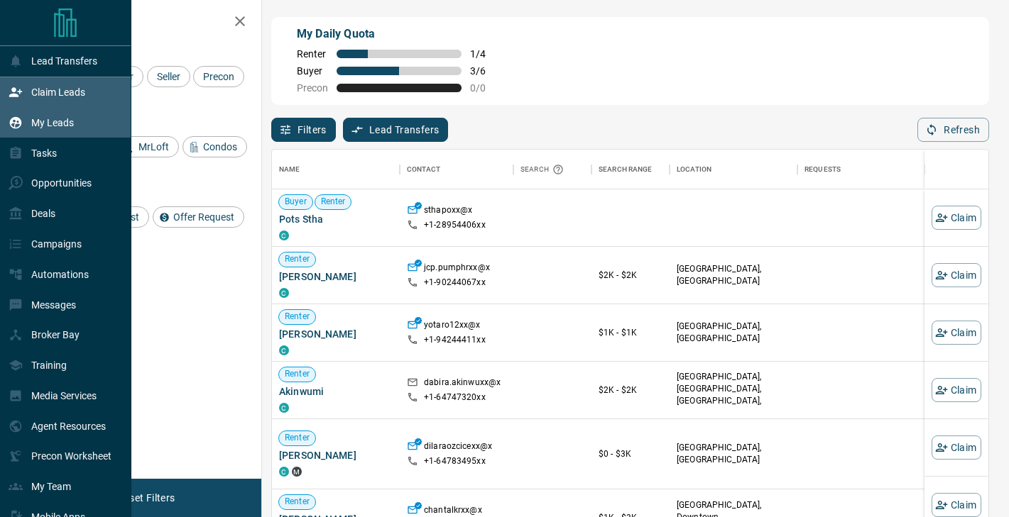
click at [45, 133] on div "My Leads" at bounding box center [41, 122] width 65 height 23
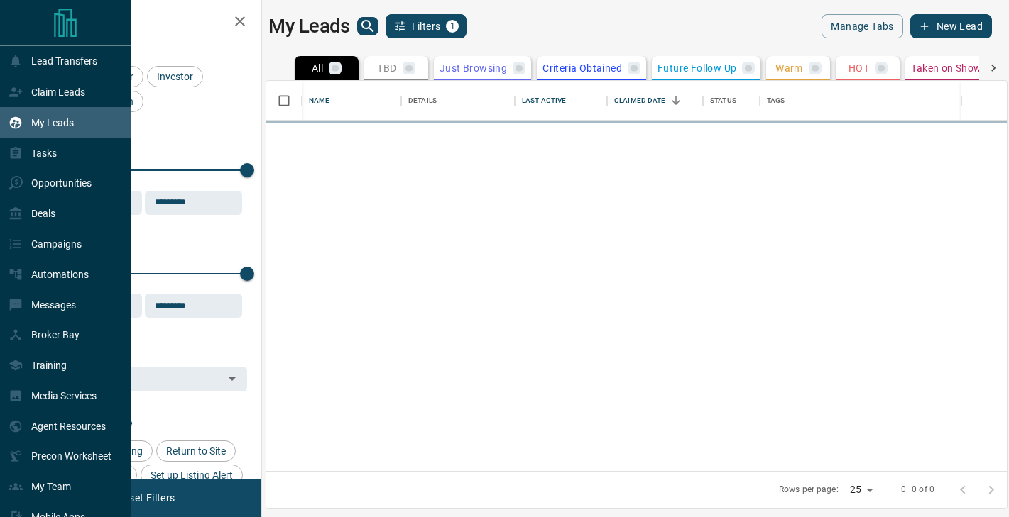
scroll to position [390, 740]
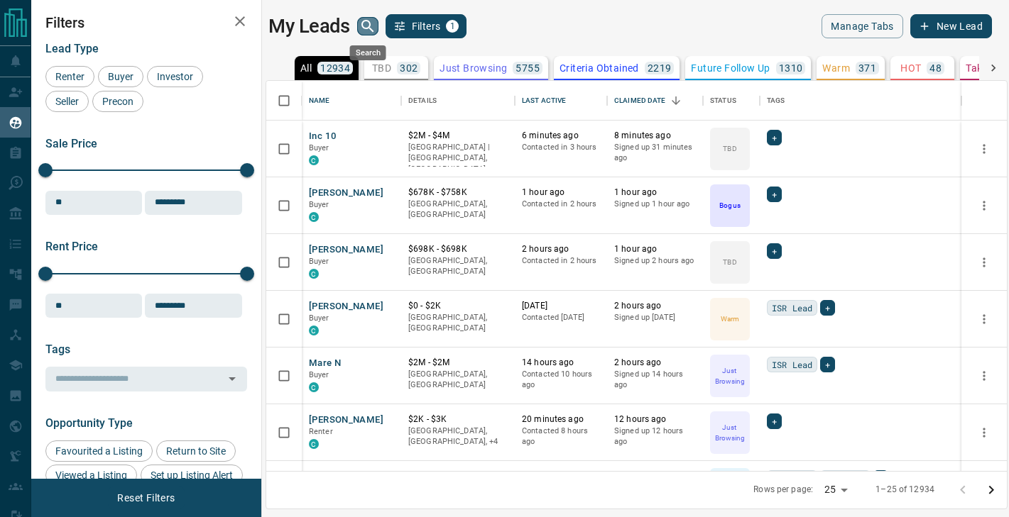
click at [371, 22] on icon "search button" at bounding box center [367, 26] width 17 height 17
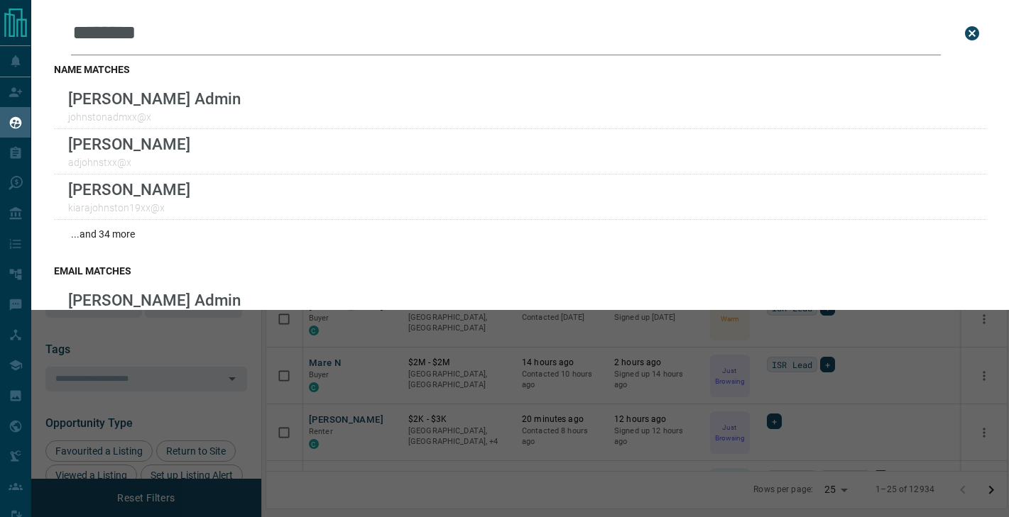
type input "********"
click at [275, 360] on div "Leads Search Bar ******** Search for a lead by name, email, phone, or id name m…" at bounding box center [535, 258] width 1009 height 517
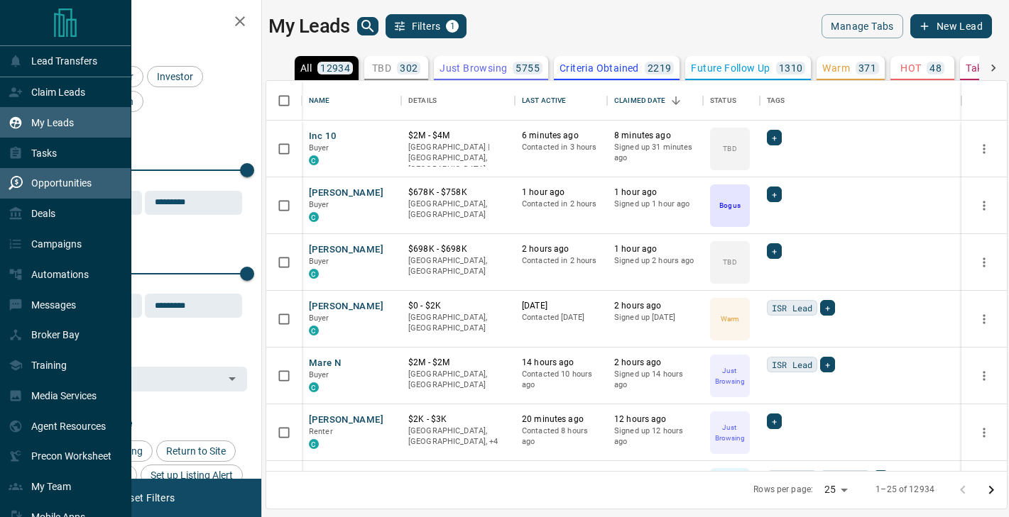
click at [29, 175] on div "Opportunities" at bounding box center [50, 183] width 83 height 23
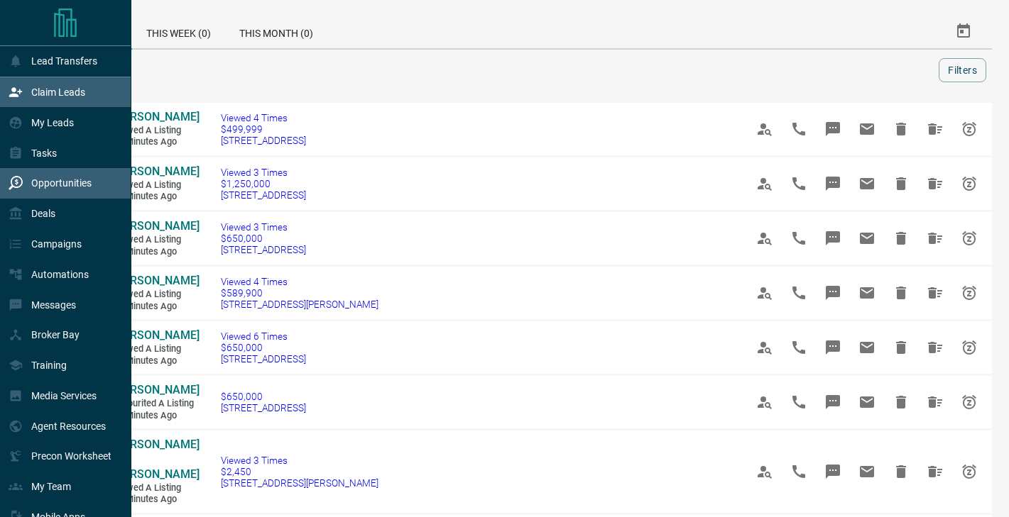
click at [52, 103] on div "Claim Leads" at bounding box center [47, 92] width 77 height 23
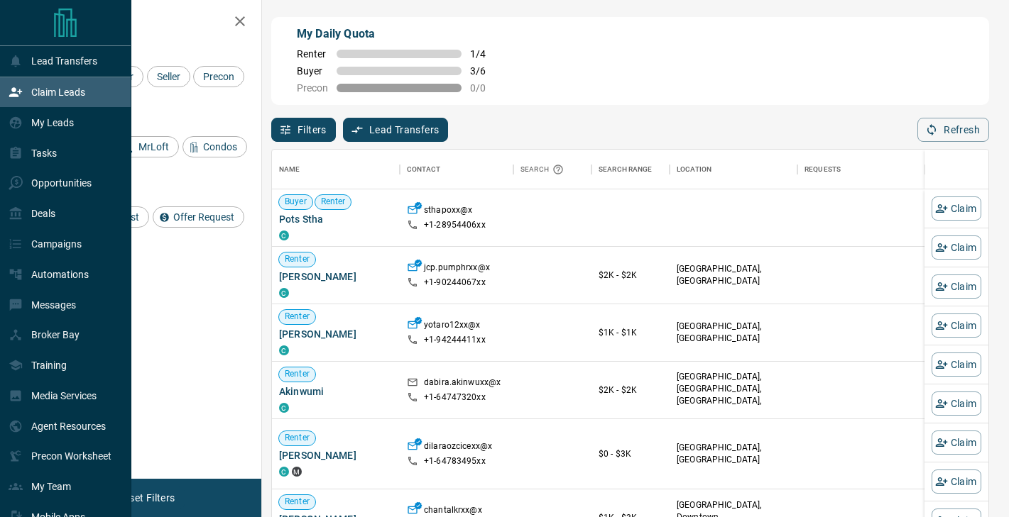
scroll to position [391, 716]
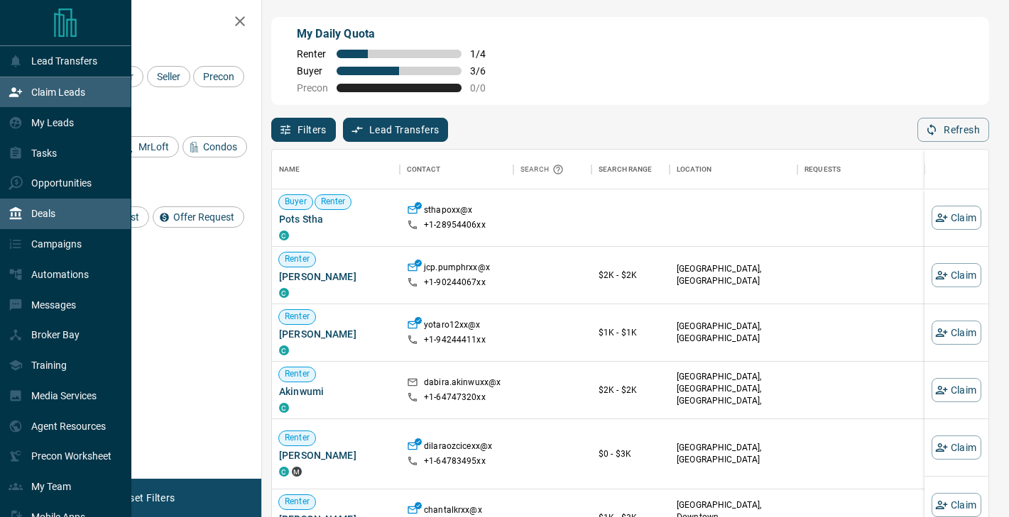
click at [53, 209] on p "Deals" at bounding box center [43, 213] width 24 height 11
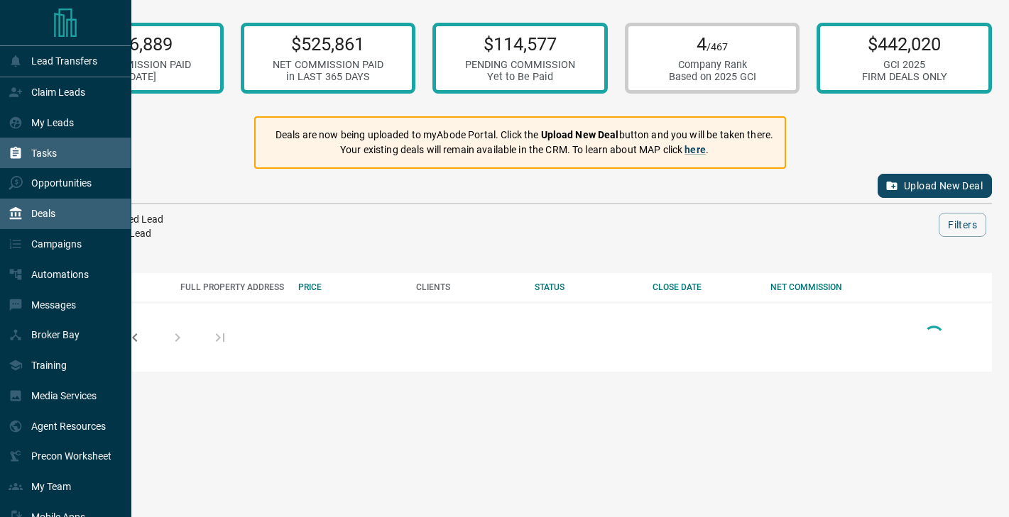
click at [63, 149] on div "Tasks" at bounding box center [65, 153] width 131 height 31
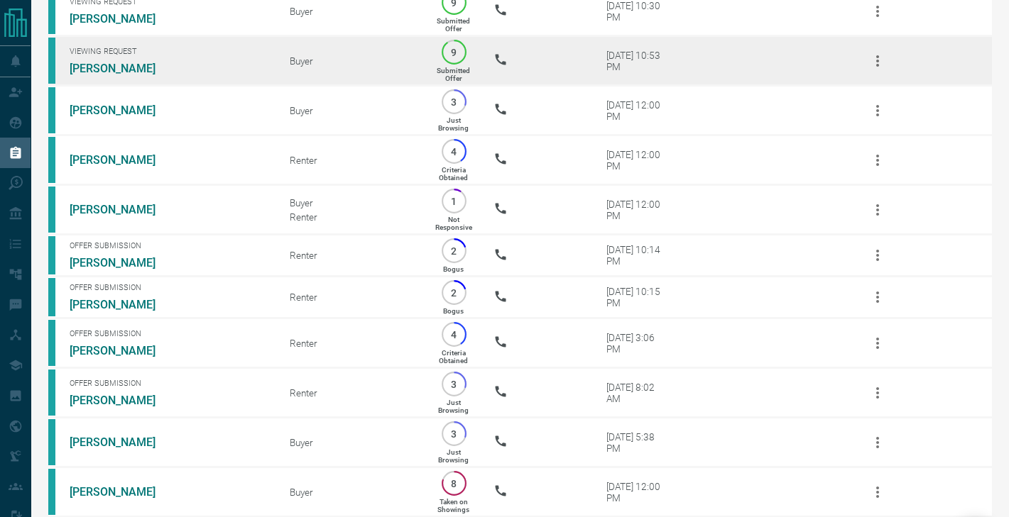
scroll to position [213, 0]
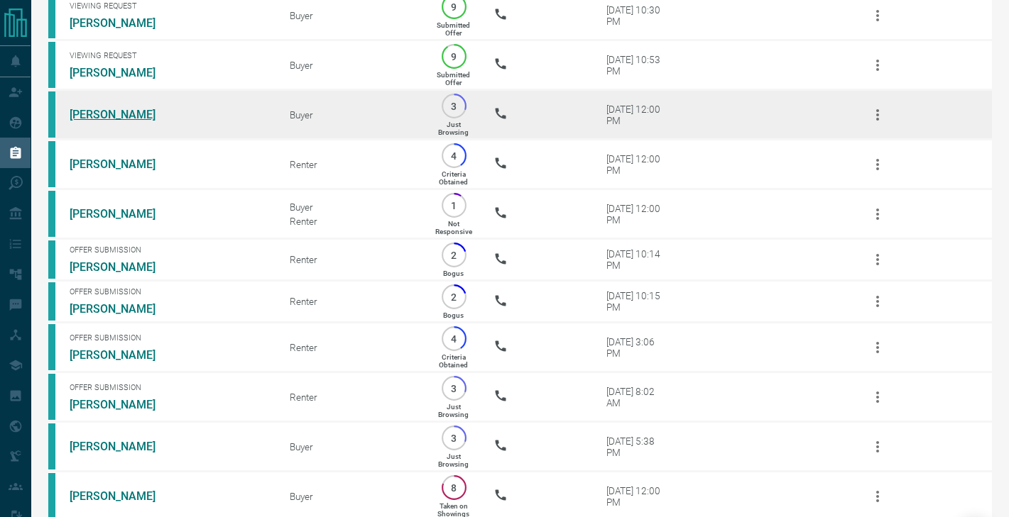
click at [116, 112] on link "[PERSON_NAME]" at bounding box center [123, 114] width 106 height 13
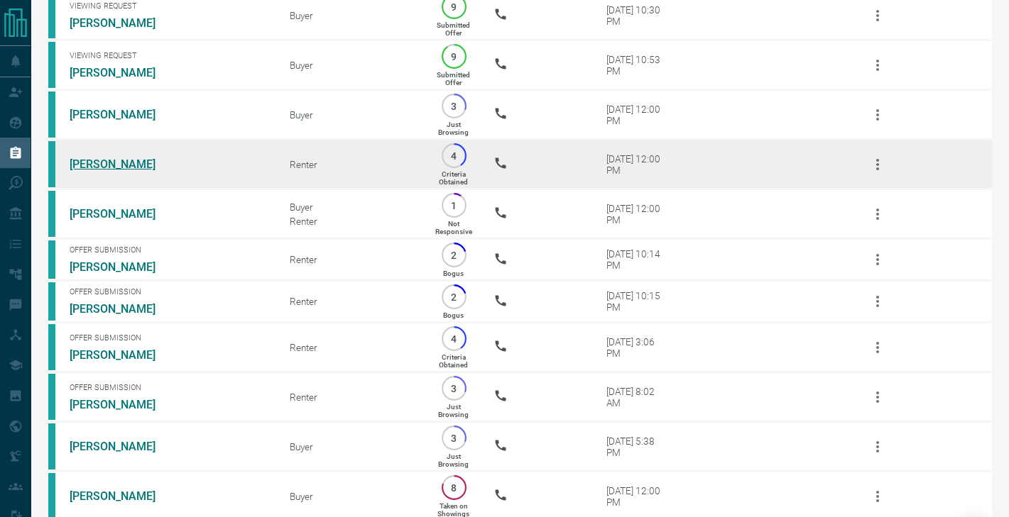
click at [110, 165] on link "[PERSON_NAME]" at bounding box center [123, 164] width 106 height 13
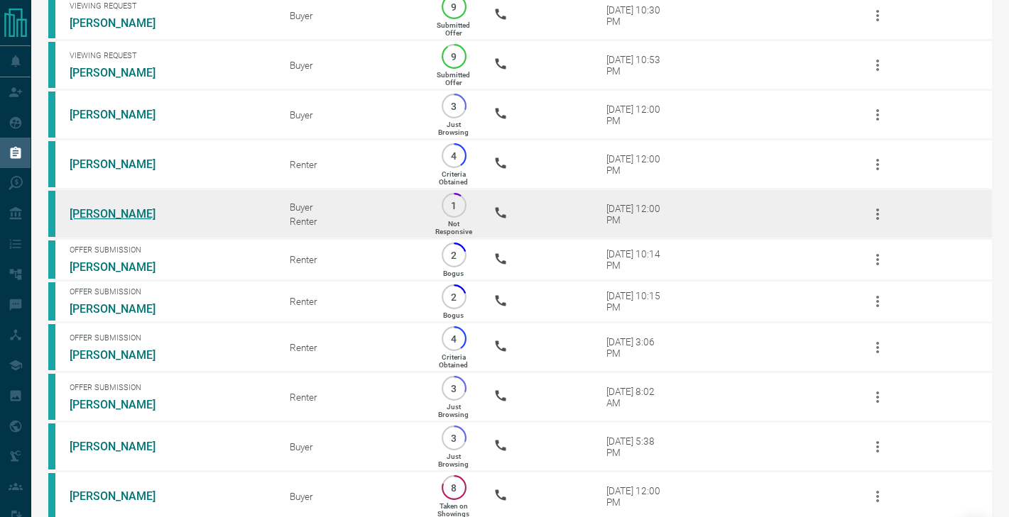
click at [102, 207] on link "[PERSON_NAME]" at bounding box center [123, 213] width 106 height 13
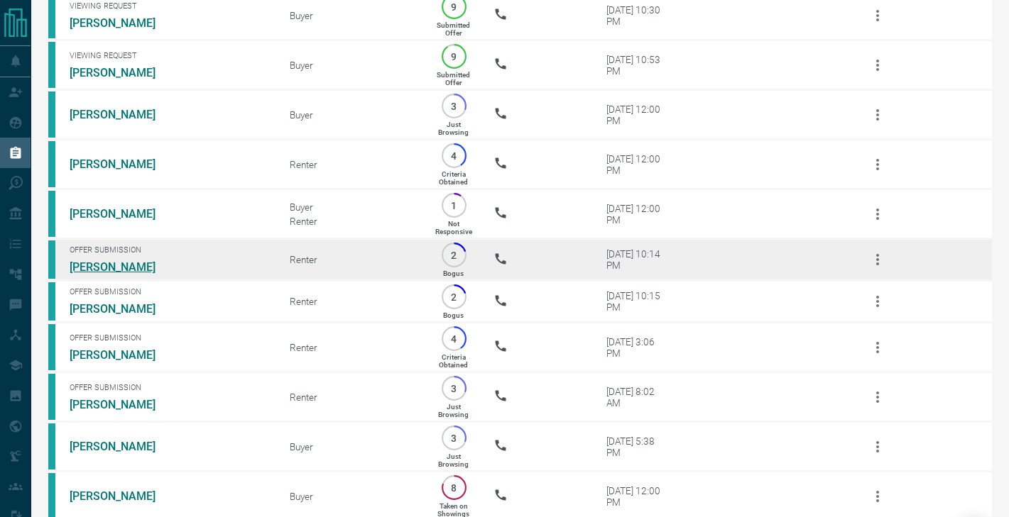
click at [102, 264] on link "[PERSON_NAME]" at bounding box center [123, 267] width 106 height 13
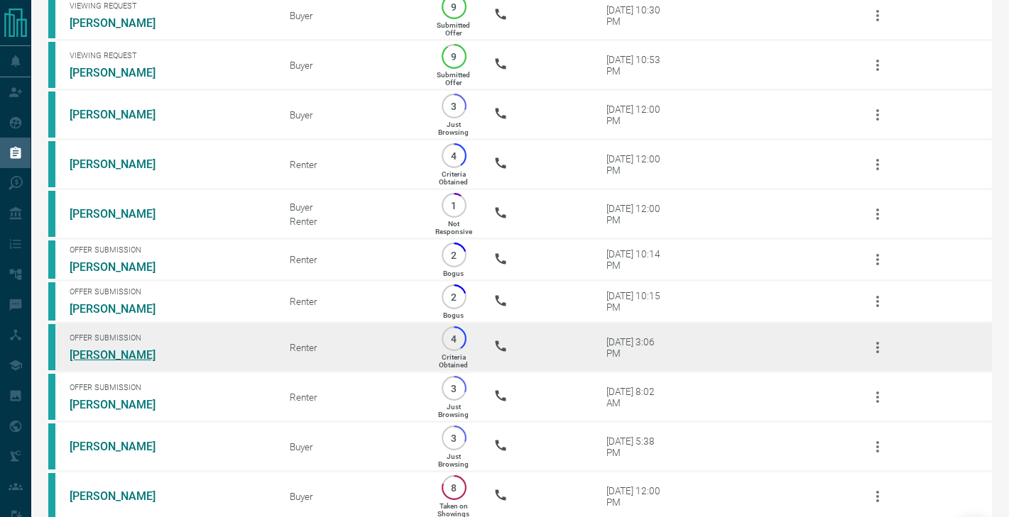
click at [106, 351] on link "[PERSON_NAME]" at bounding box center [123, 355] width 106 height 13
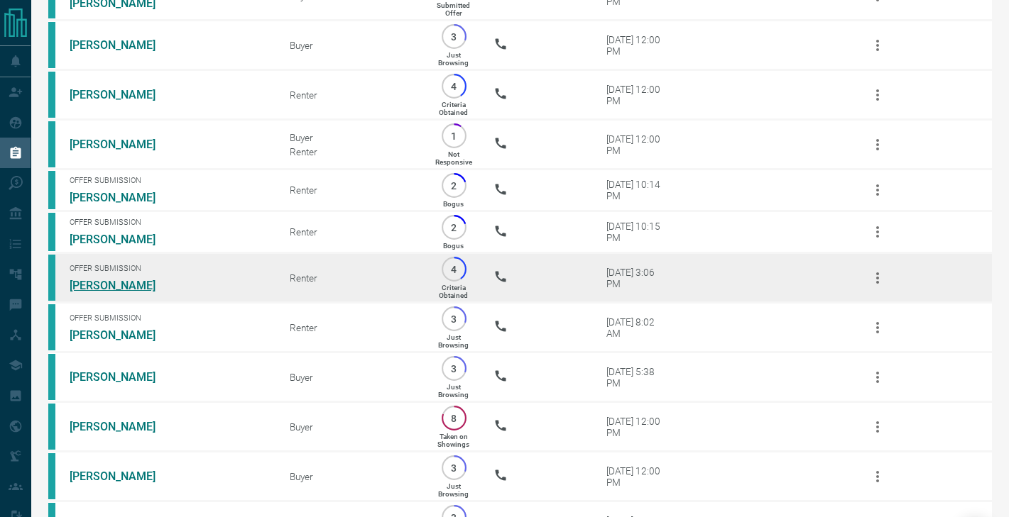
scroll to position [281, 0]
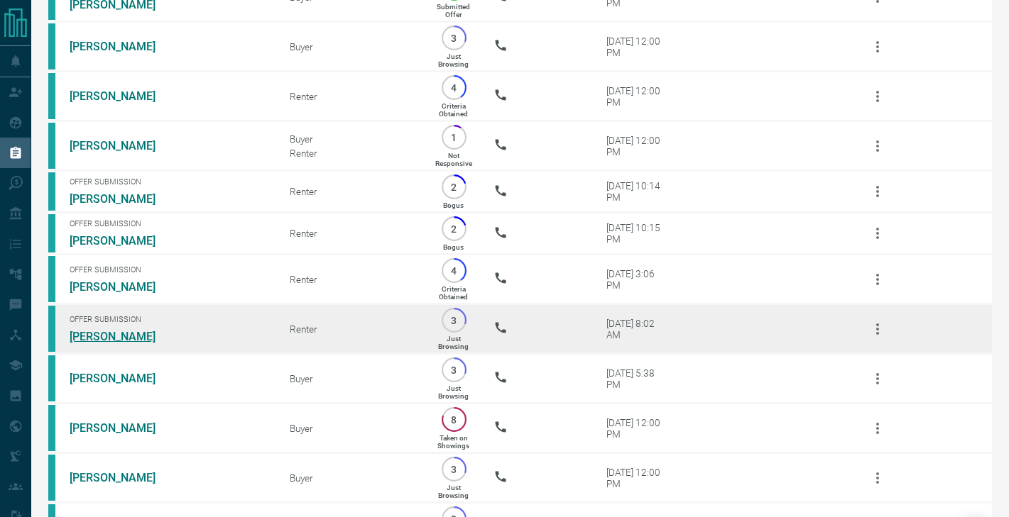
click at [99, 335] on link "[PERSON_NAME]" at bounding box center [123, 336] width 106 height 13
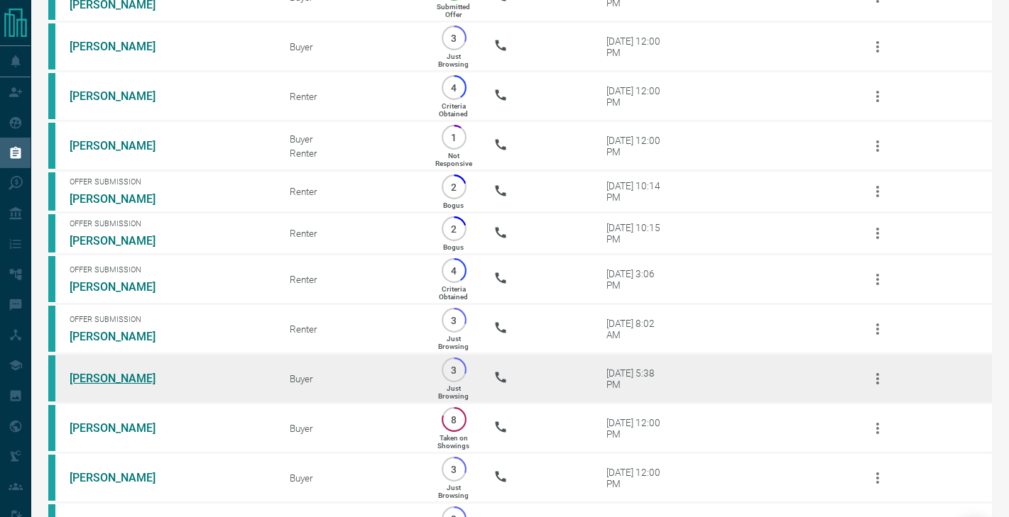
click at [108, 376] on link "[PERSON_NAME]" at bounding box center [123, 378] width 106 height 13
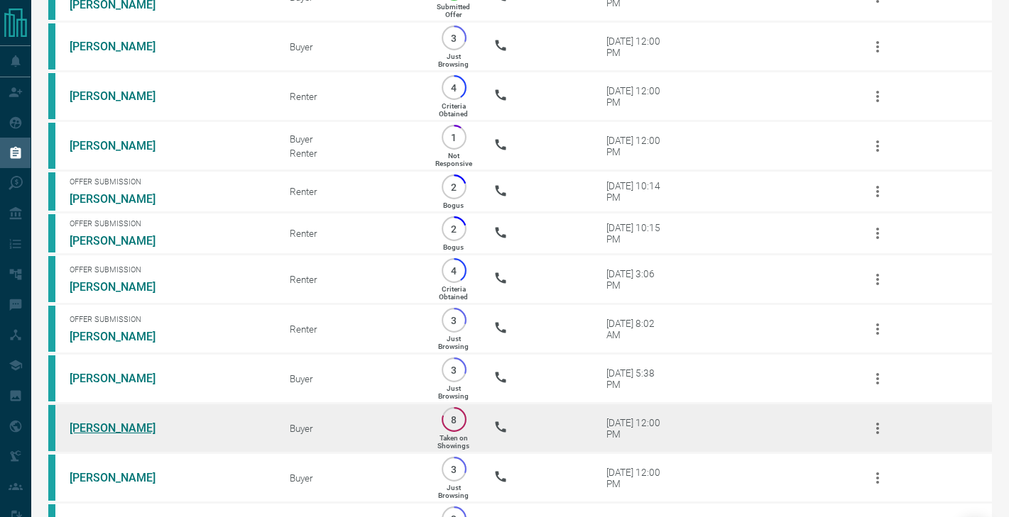
click at [109, 422] on link "[PERSON_NAME]" at bounding box center [123, 428] width 106 height 13
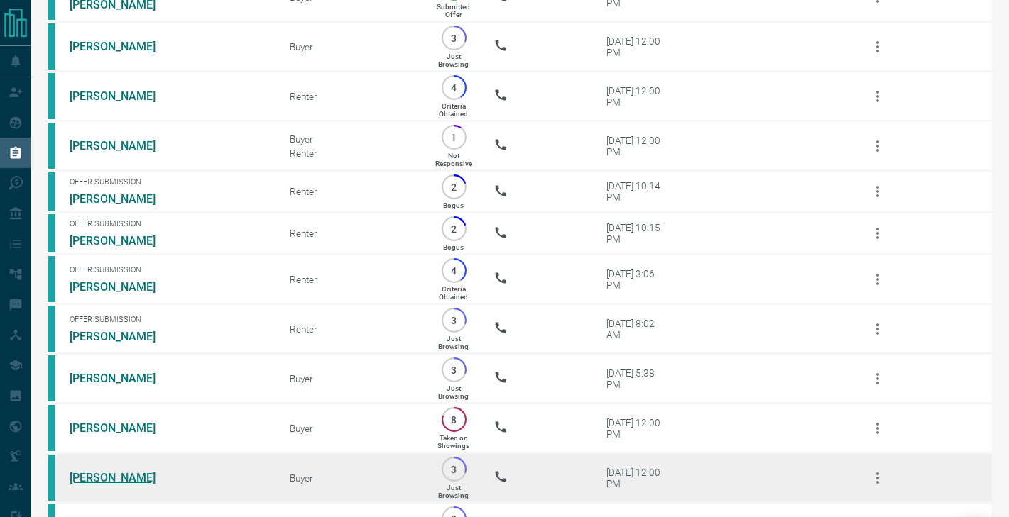
click at [109, 473] on link "[PERSON_NAME]" at bounding box center [123, 477] width 106 height 13
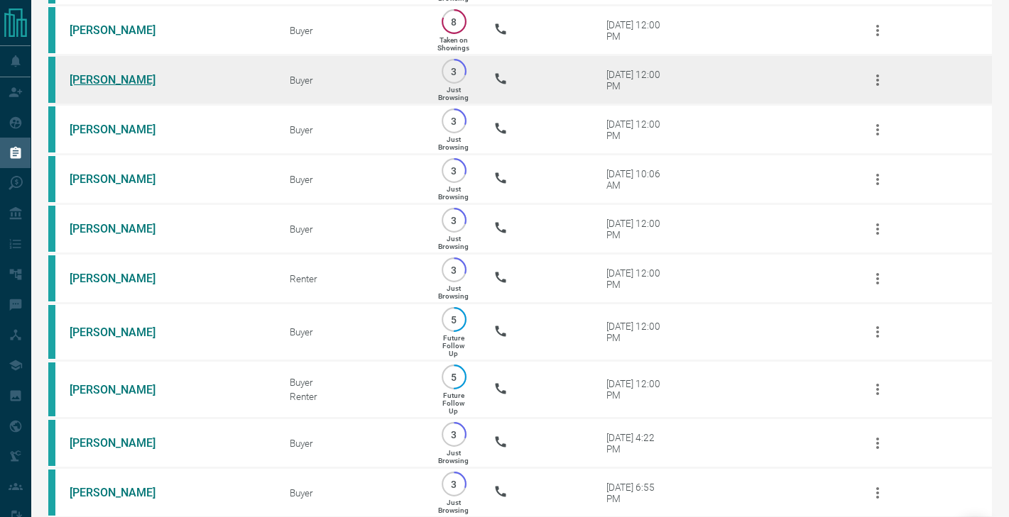
scroll to position [678, 0]
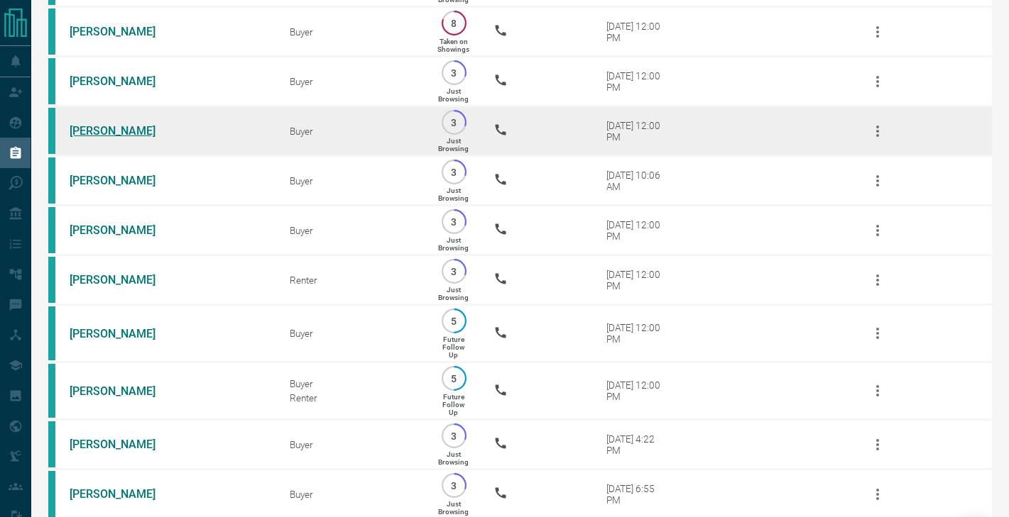
click at [94, 127] on link "[PERSON_NAME]" at bounding box center [123, 130] width 106 height 13
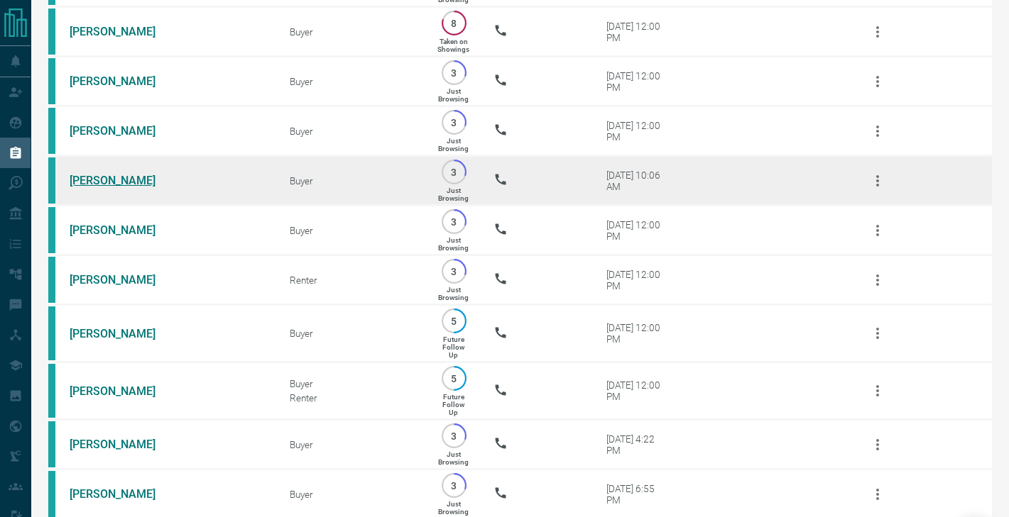
click at [94, 178] on link "[PERSON_NAME]" at bounding box center [123, 180] width 106 height 13
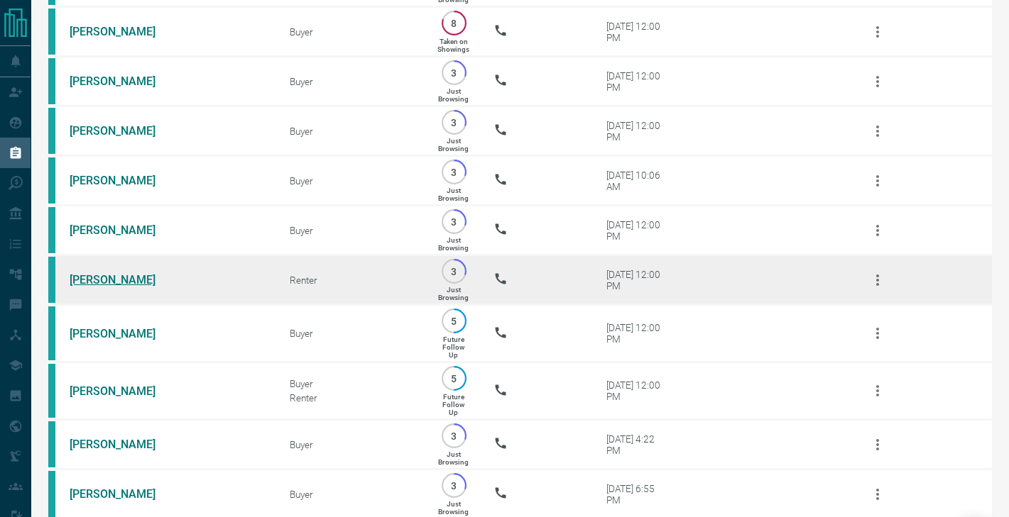
click at [94, 280] on link "[PERSON_NAME]" at bounding box center [123, 279] width 106 height 13
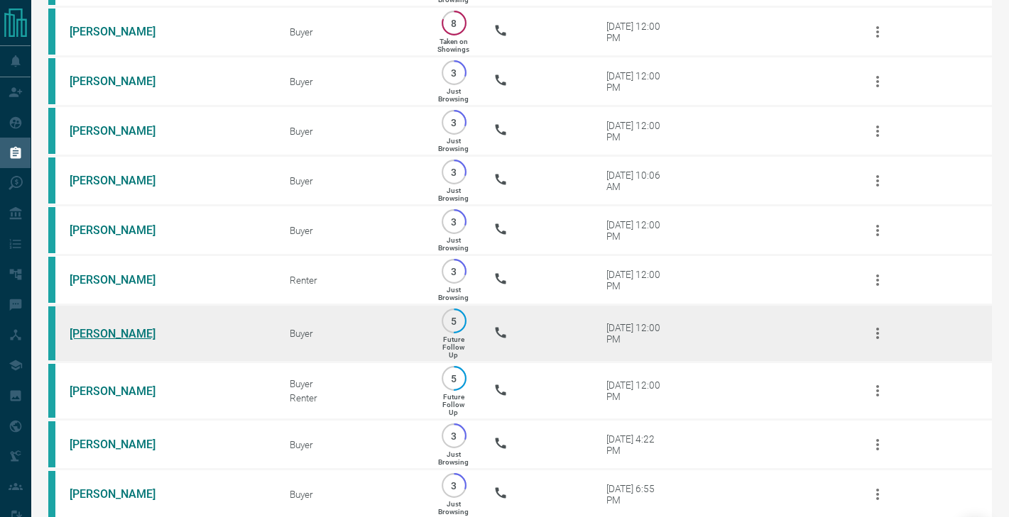
click at [95, 334] on link "[PERSON_NAME]" at bounding box center [123, 333] width 106 height 13
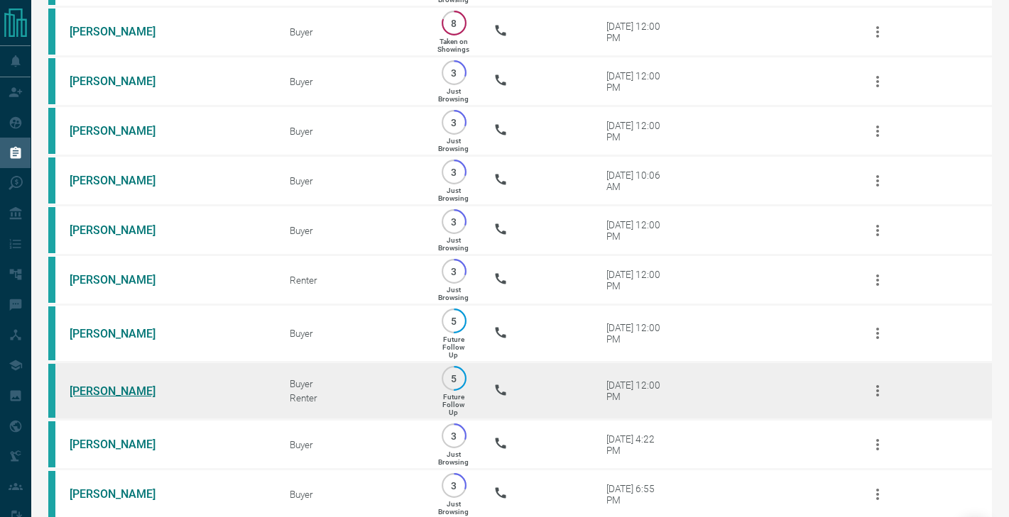
click at [95, 390] on link "[PERSON_NAME]" at bounding box center [123, 391] width 106 height 13
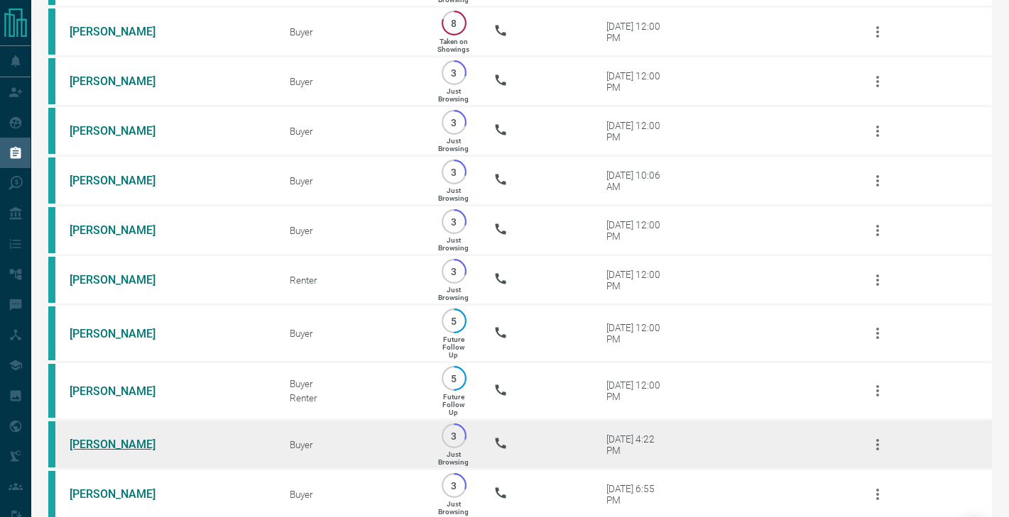
click at [95, 438] on link "[PERSON_NAME]" at bounding box center [123, 444] width 106 height 13
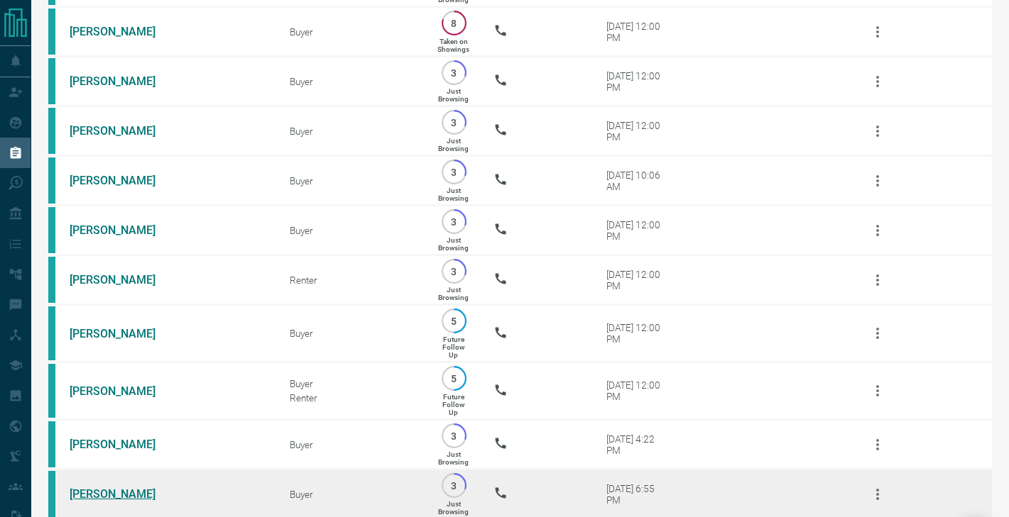
click at [89, 492] on link "[PERSON_NAME]" at bounding box center [123, 494] width 106 height 13
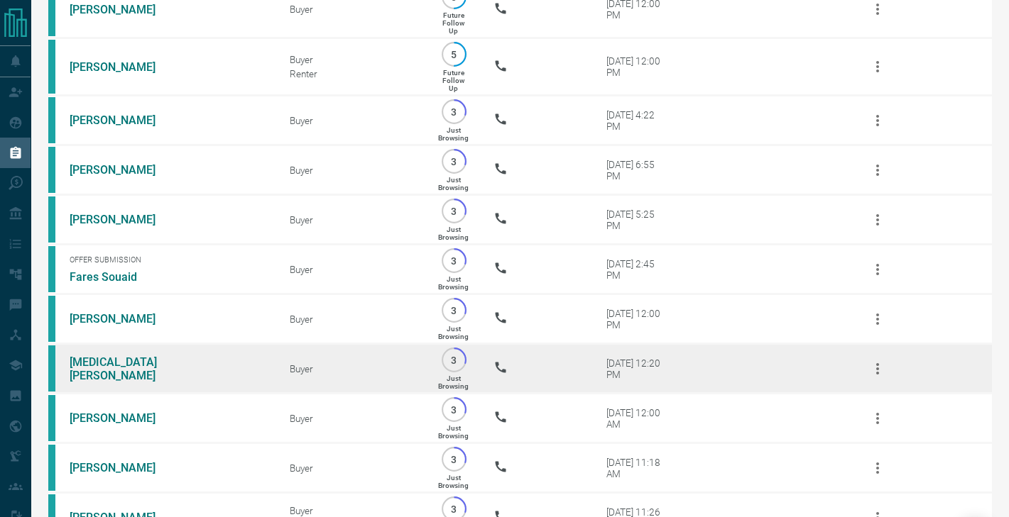
scroll to position [1034, 0]
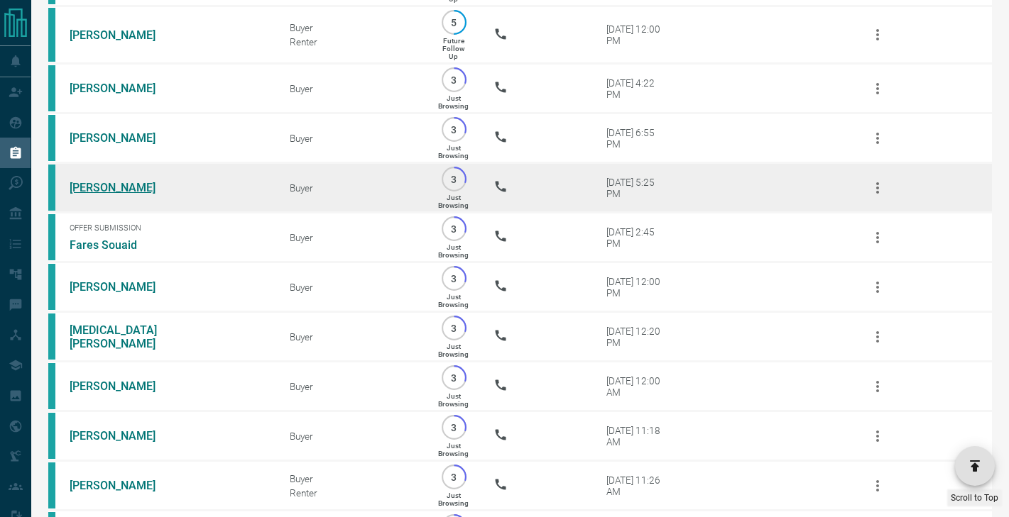
click at [106, 184] on link "[PERSON_NAME]" at bounding box center [123, 187] width 106 height 13
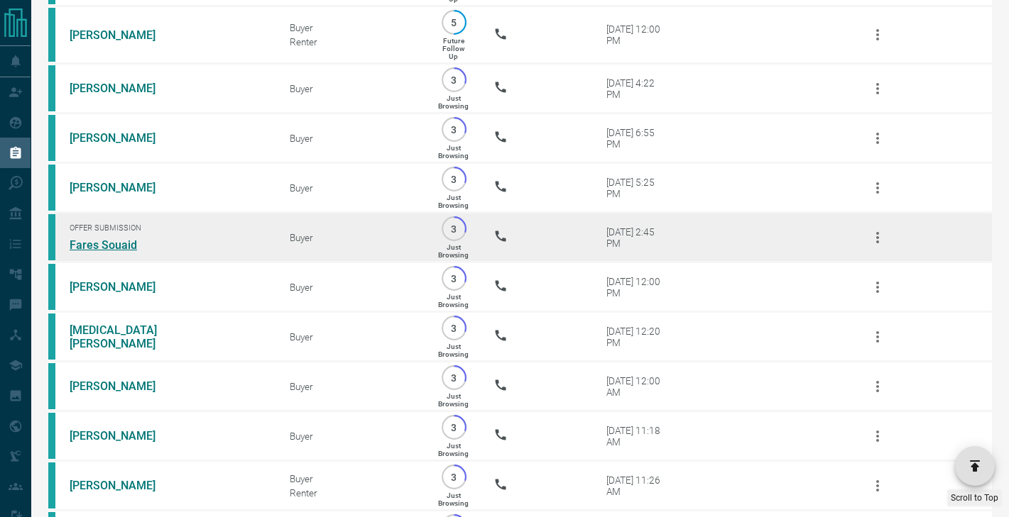
click at [107, 241] on link "Fares Souaid" at bounding box center [123, 245] width 106 height 13
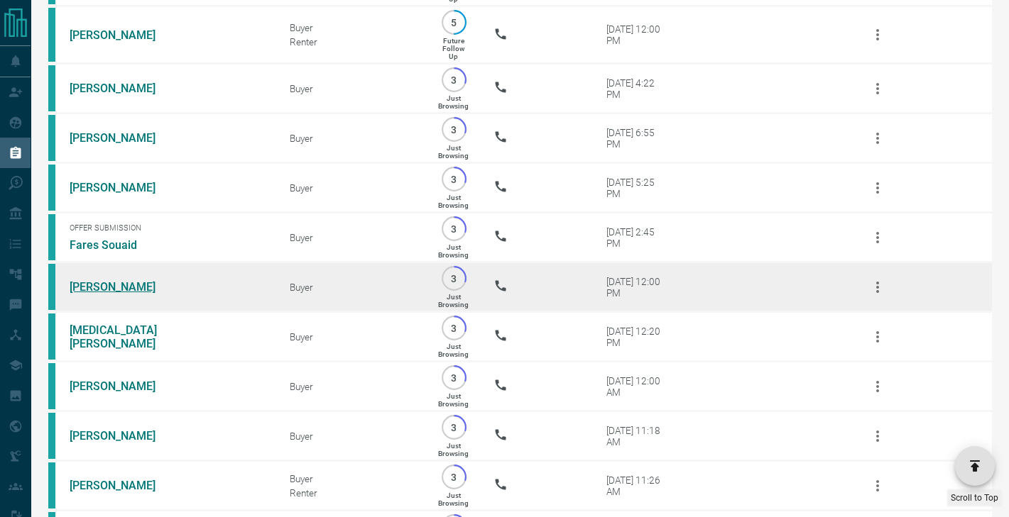
click at [106, 286] on link "[PERSON_NAME]" at bounding box center [123, 286] width 106 height 13
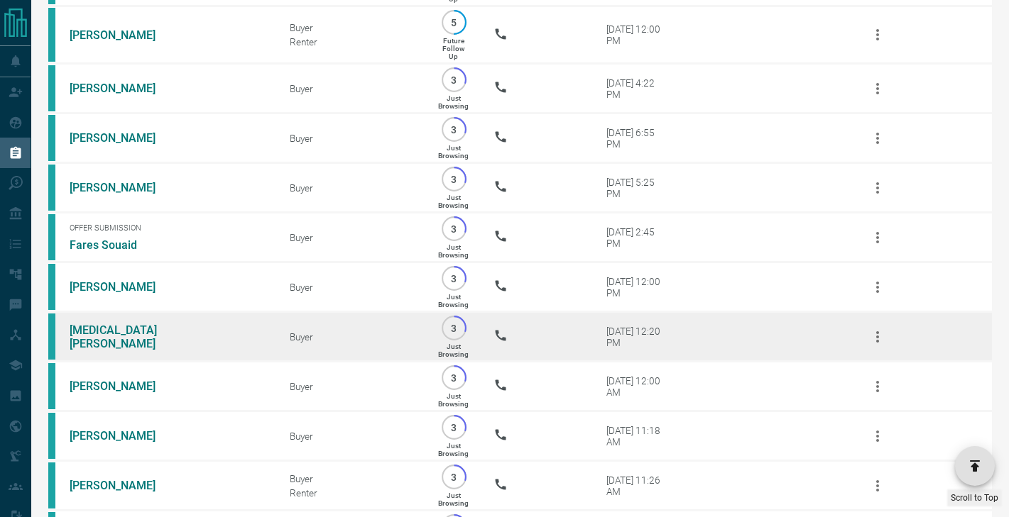
drag, startPoint x: 106, startPoint y: 334, endPoint x: 106, endPoint y: 345, distance: 11.4
click at [106, 334] on link "[MEDICAL_DATA][PERSON_NAME]" at bounding box center [123, 337] width 106 height 27
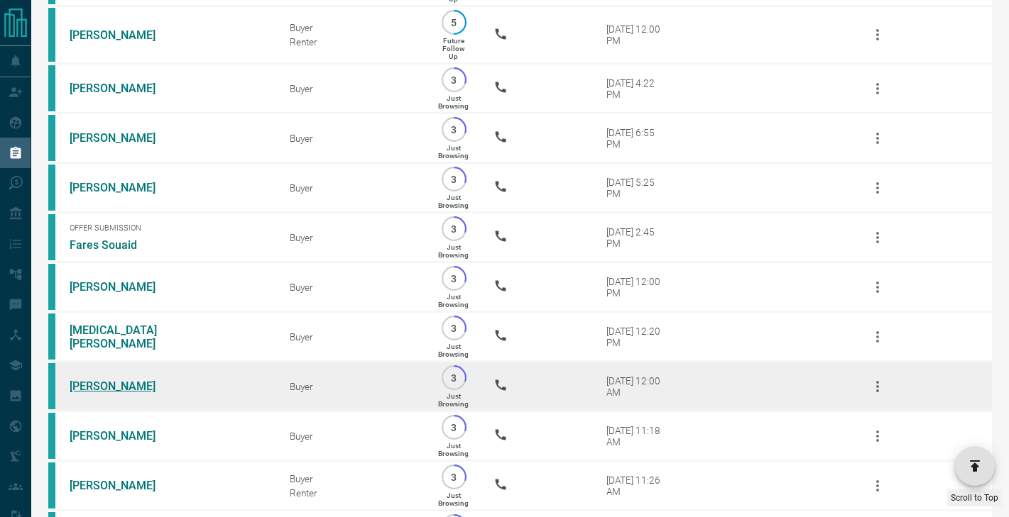
click at [105, 390] on link "[PERSON_NAME]" at bounding box center [123, 386] width 106 height 13
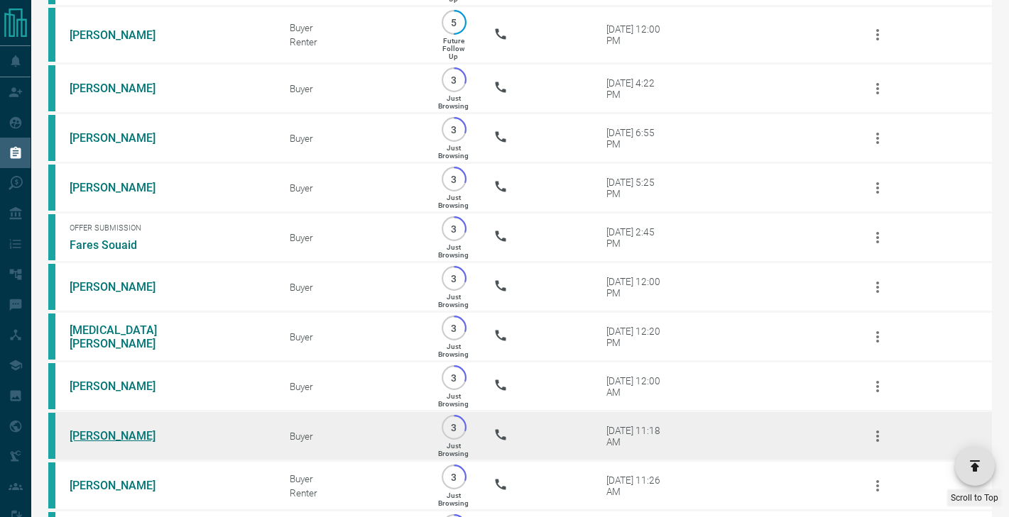
click at [106, 439] on link "[PERSON_NAME]" at bounding box center [123, 435] width 106 height 13
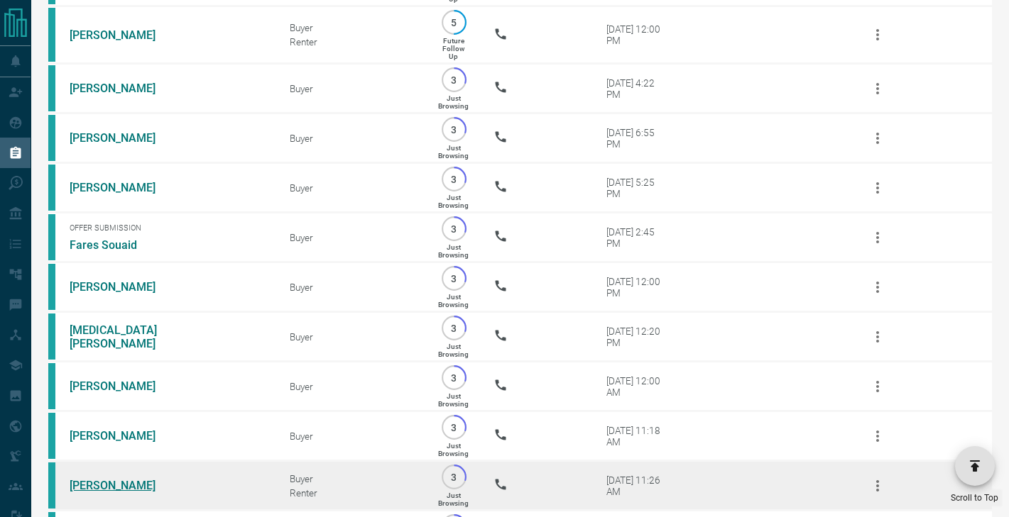
click at [106, 491] on link "[PERSON_NAME]" at bounding box center [123, 485] width 106 height 13
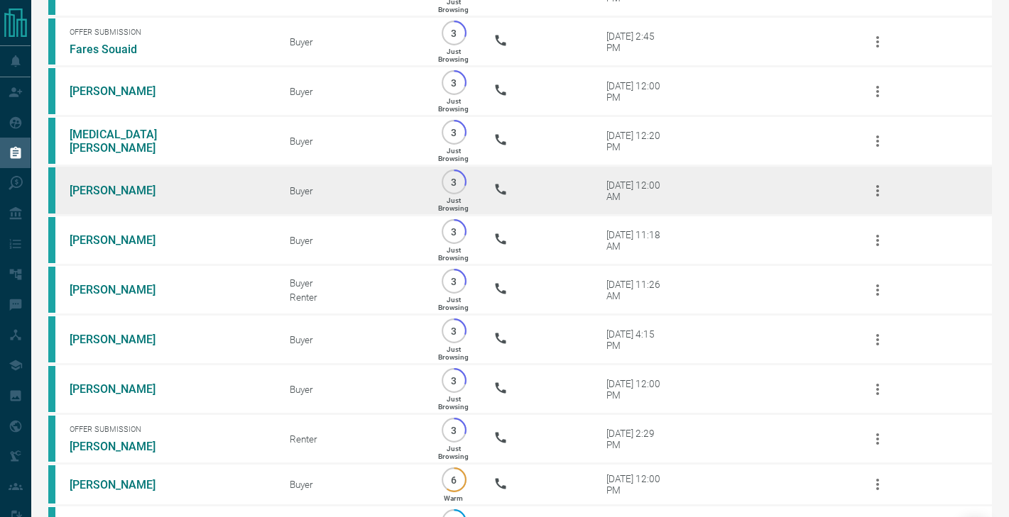
scroll to position [1313, 0]
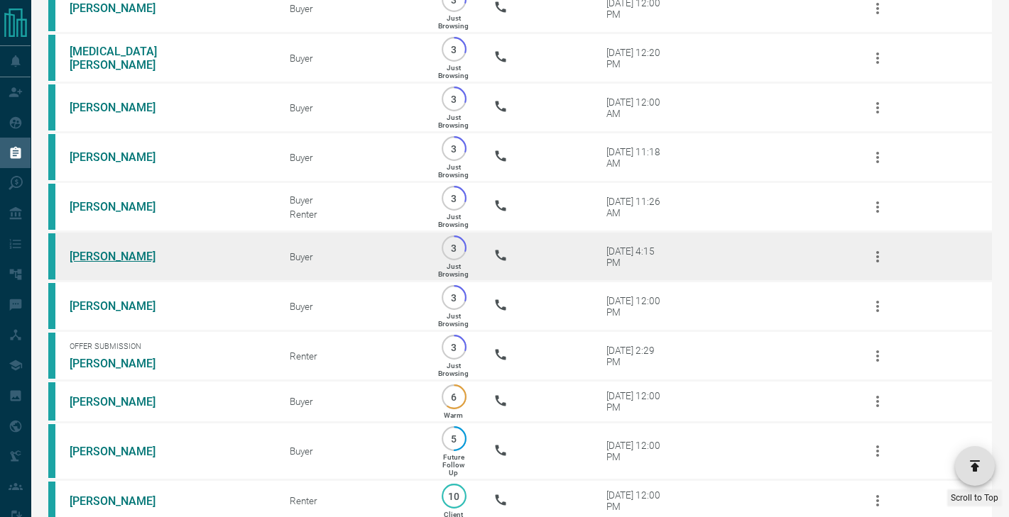
click at [127, 252] on link "[PERSON_NAME]" at bounding box center [123, 256] width 106 height 13
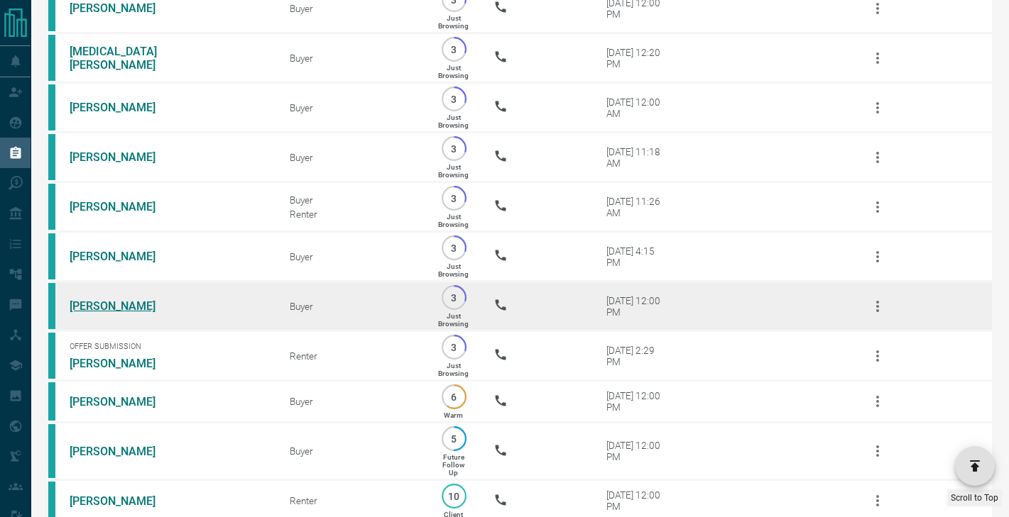
click at [118, 301] on link "[PERSON_NAME]" at bounding box center [123, 306] width 106 height 13
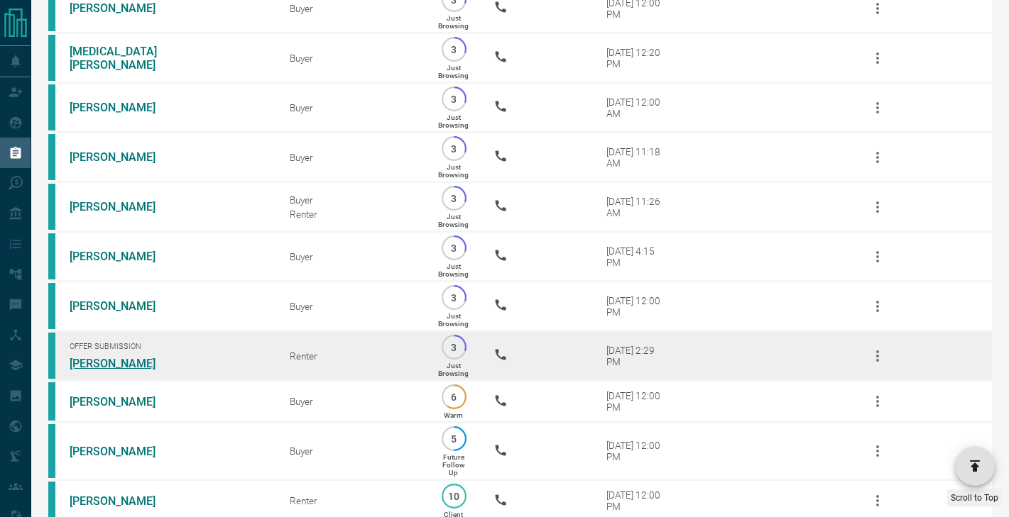
click at [111, 366] on link "[PERSON_NAME]" at bounding box center [123, 363] width 106 height 13
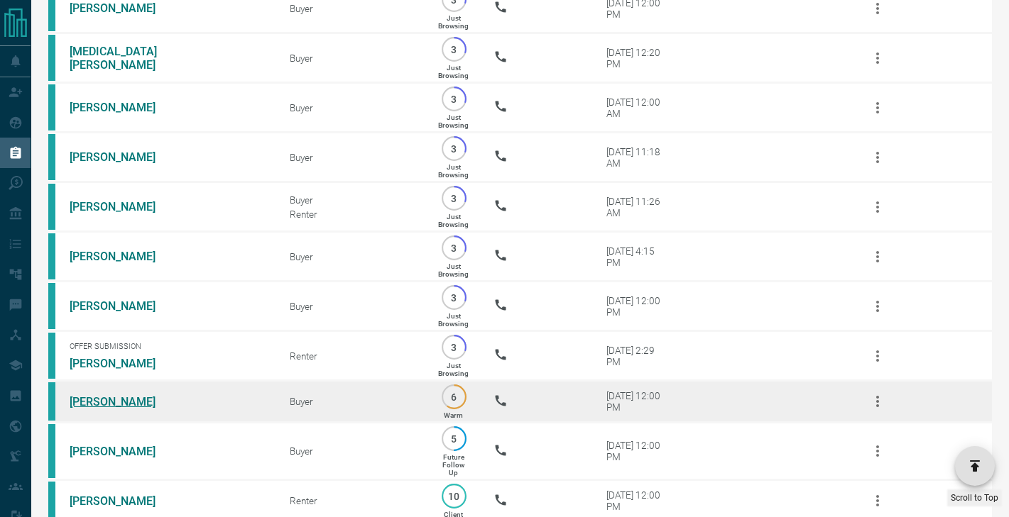
click at [111, 398] on link "[PERSON_NAME]" at bounding box center [123, 401] width 106 height 13
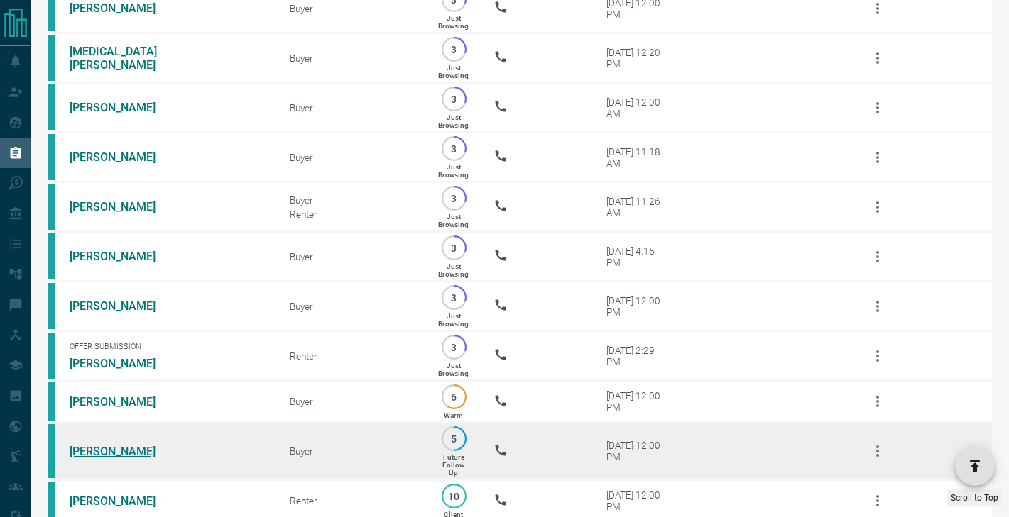
click at [99, 453] on link "[PERSON_NAME]" at bounding box center [123, 451] width 106 height 13
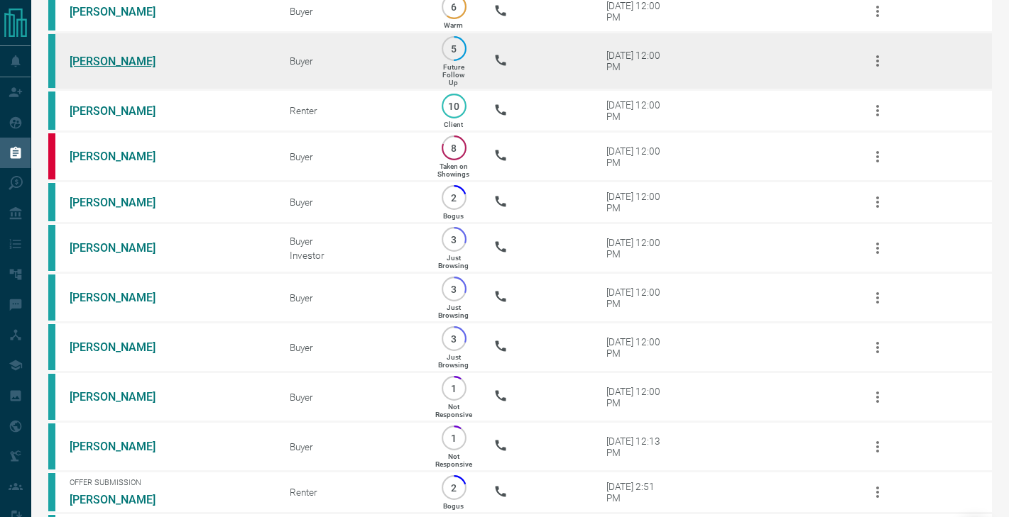
scroll to position [1703, 0]
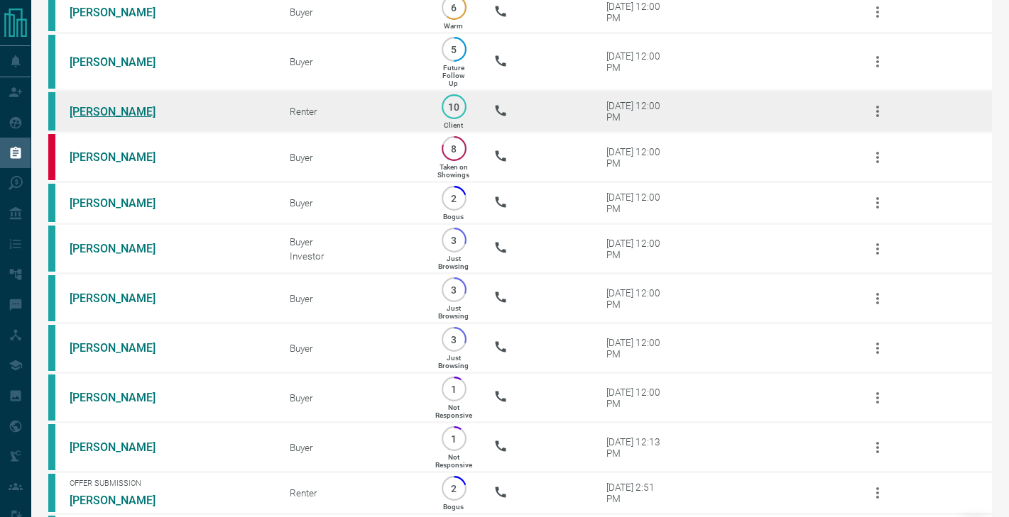
click at [111, 105] on link "[PERSON_NAME]" at bounding box center [123, 111] width 106 height 13
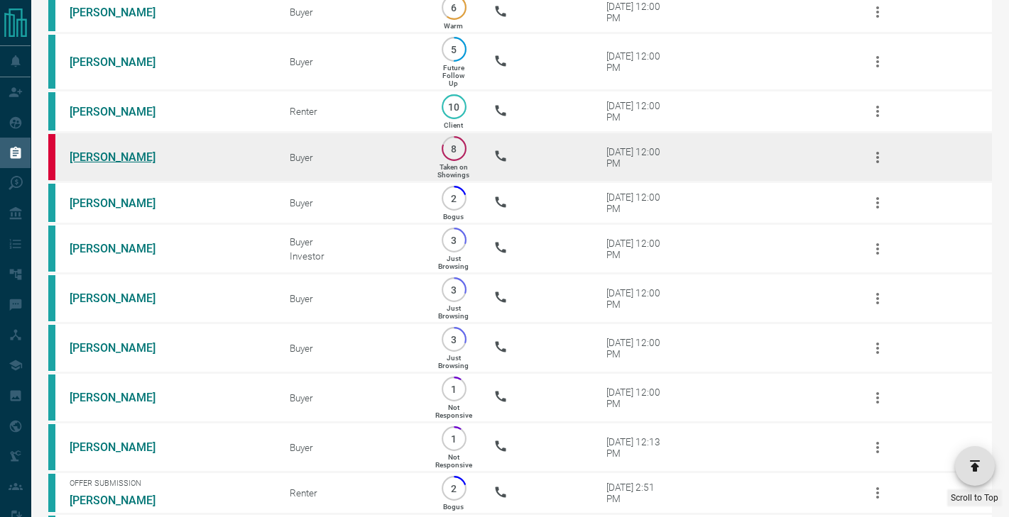
click at [103, 150] on link "[PERSON_NAME]" at bounding box center [123, 156] width 106 height 13
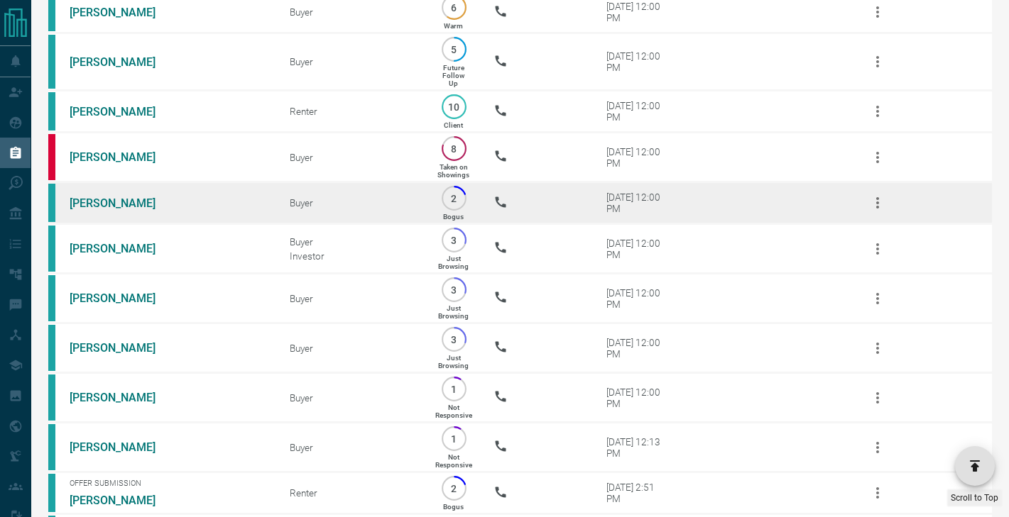
click at [103, 195] on td "[PERSON_NAME]" at bounding box center [158, 203] width 220 height 42
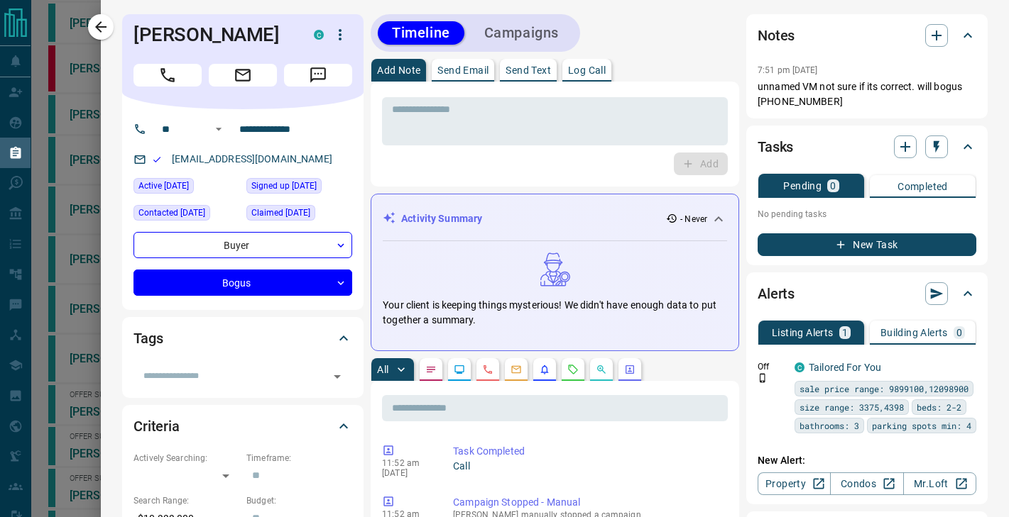
scroll to position [0, 0]
